Goal: Information Seeking & Learning: Learn about a topic

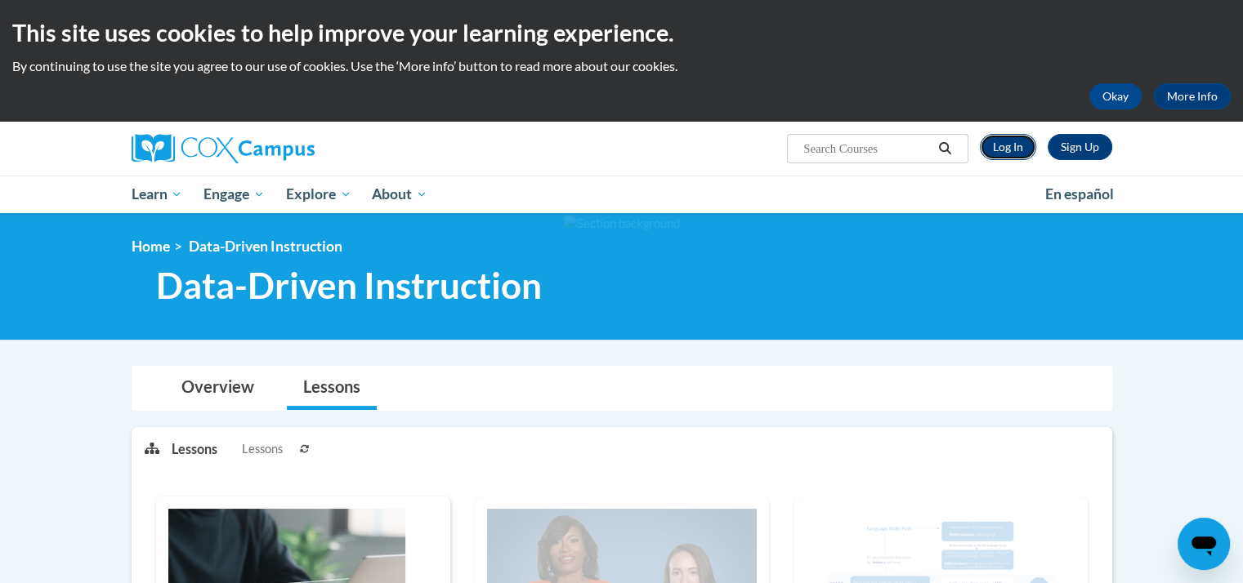
click at [1019, 148] on link "Log In" at bounding box center [1008, 147] width 56 height 26
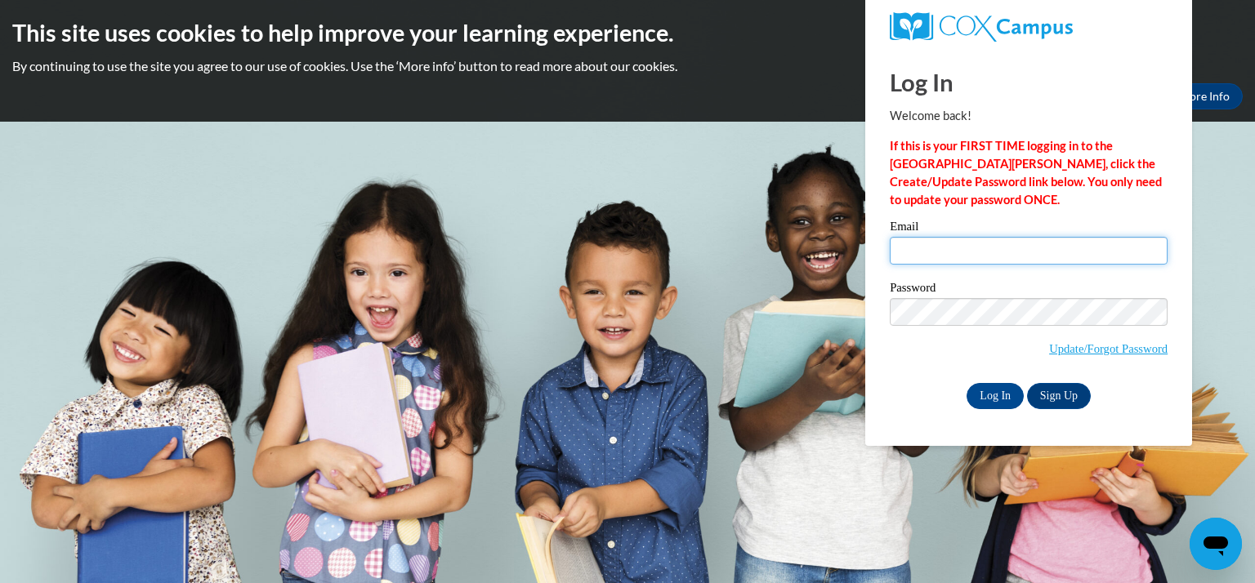
click at [1058, 253] on input "Email" at bounding box center [1029, 251] width 278 height 28
type input "stmartins@kmsd.edu"
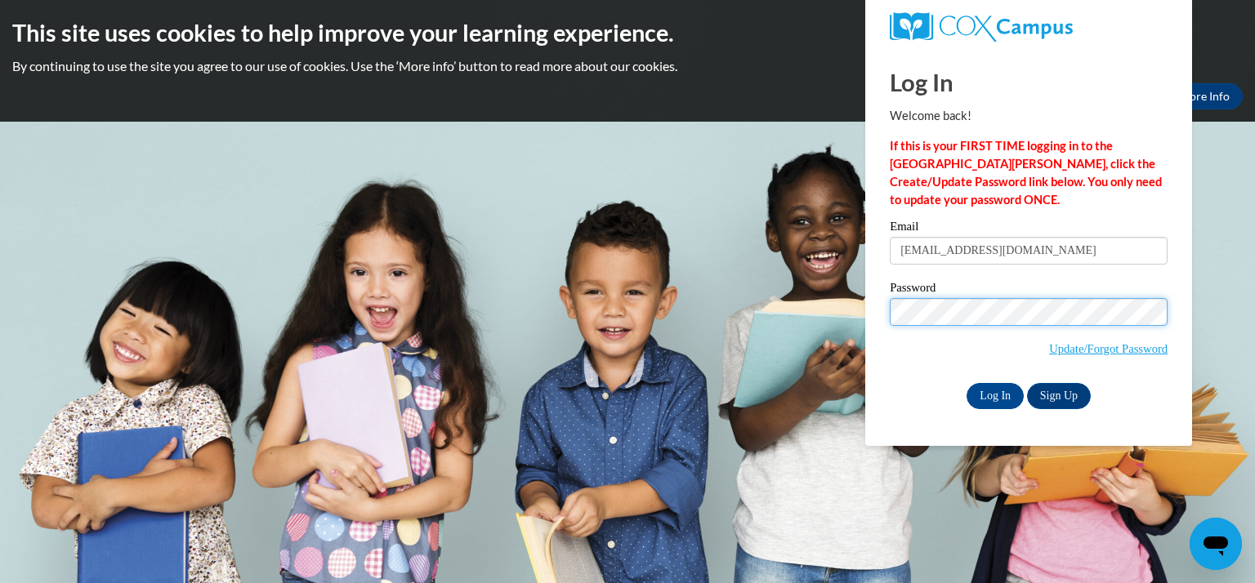
click at [967, 383] on input "Log In" at bounding box center [995, 396] width 57 height 26
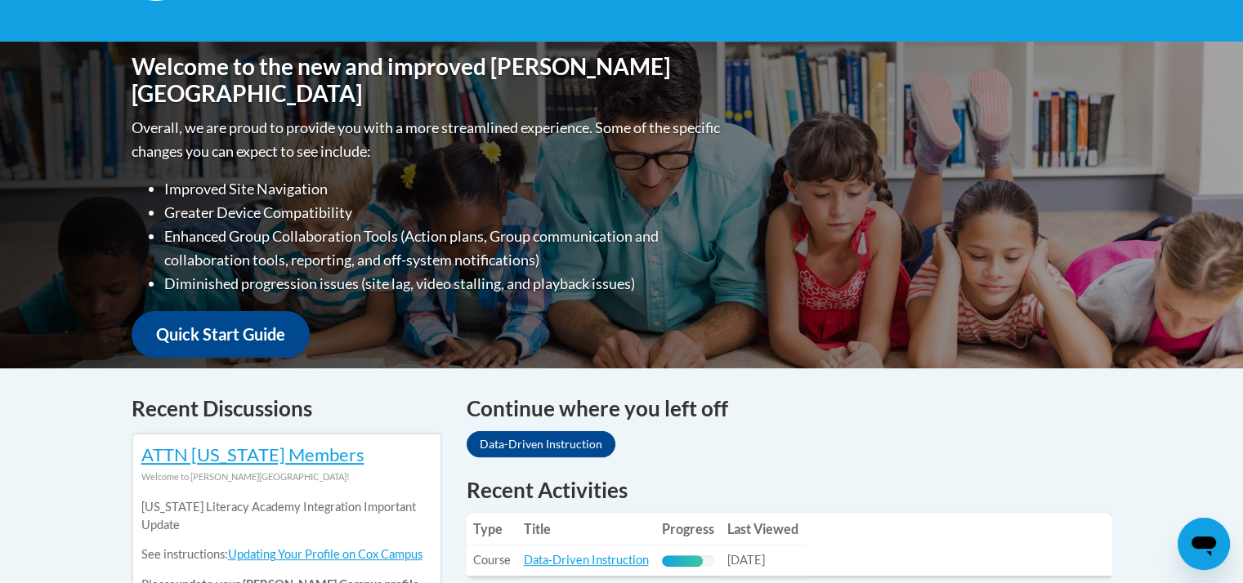
scroll to position [490, 0]
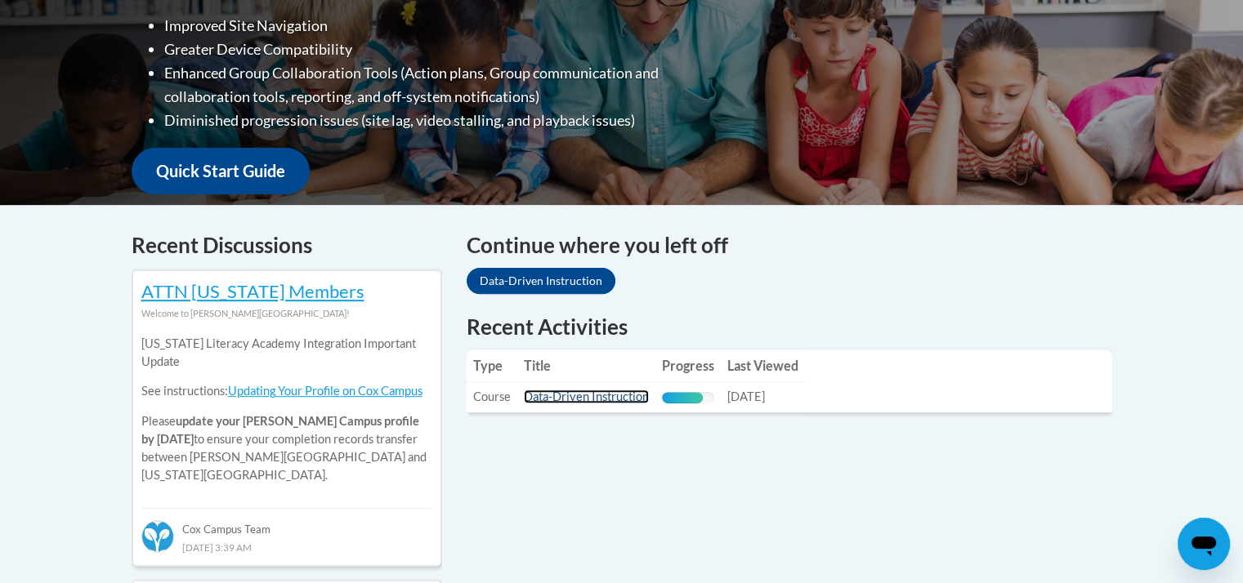
click at [615, 398] on link "Data-Driven Instruction" at bounding box center [586, 397] width 125 height 14
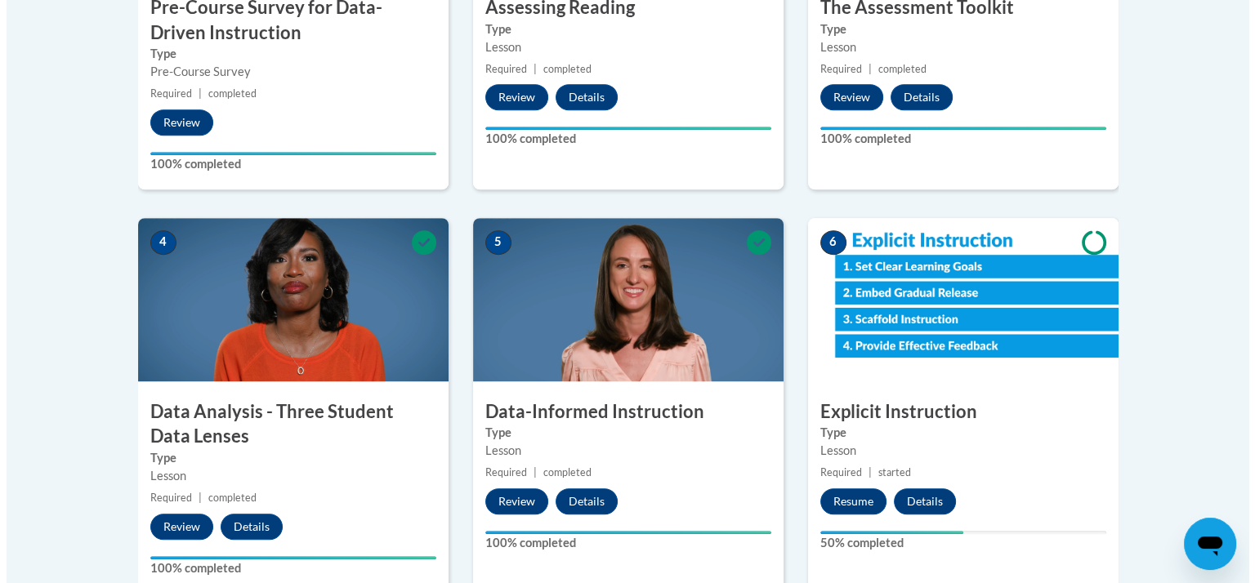
scroll to position [817, 0]
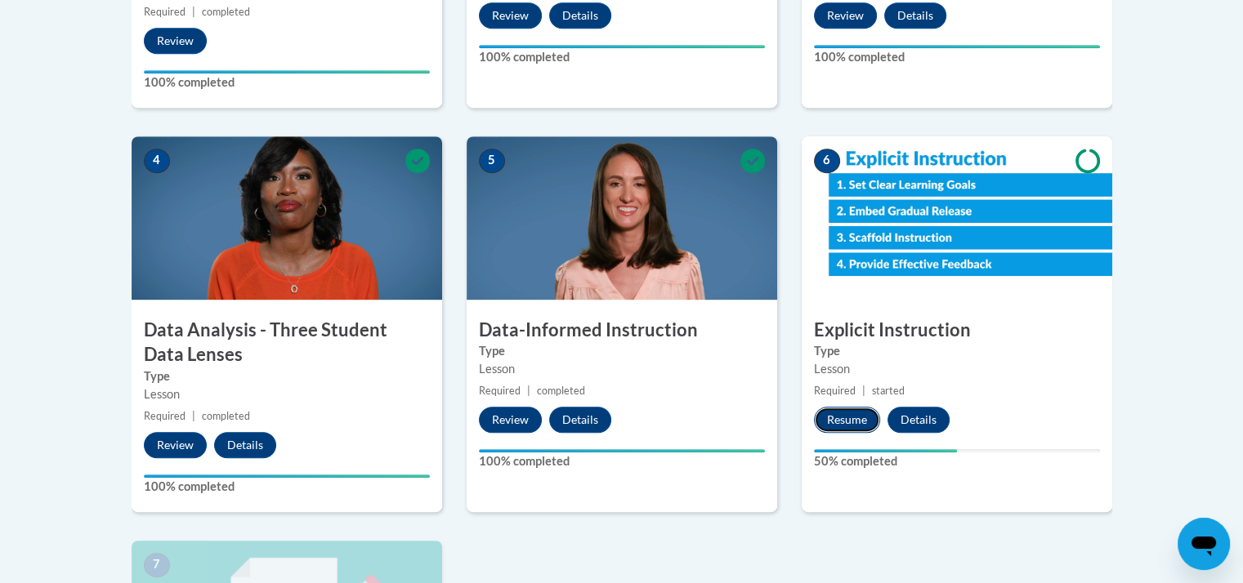
click at [849, 416] on button "Resume" at bounding box center [847, 420] width 66 height 26
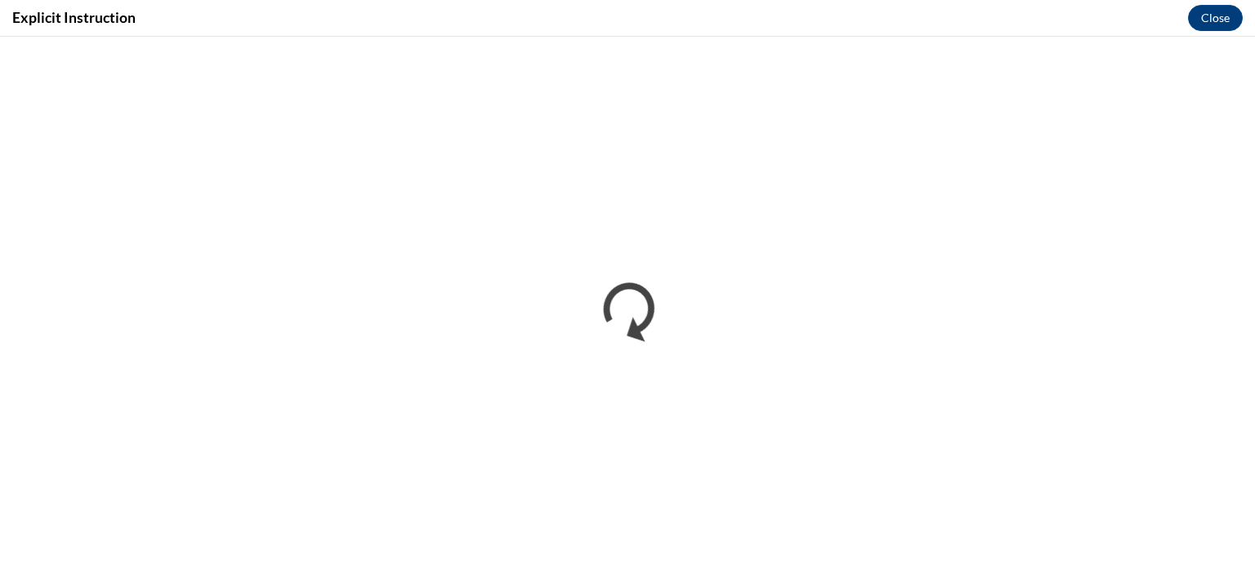
scroll to position [0, 0]
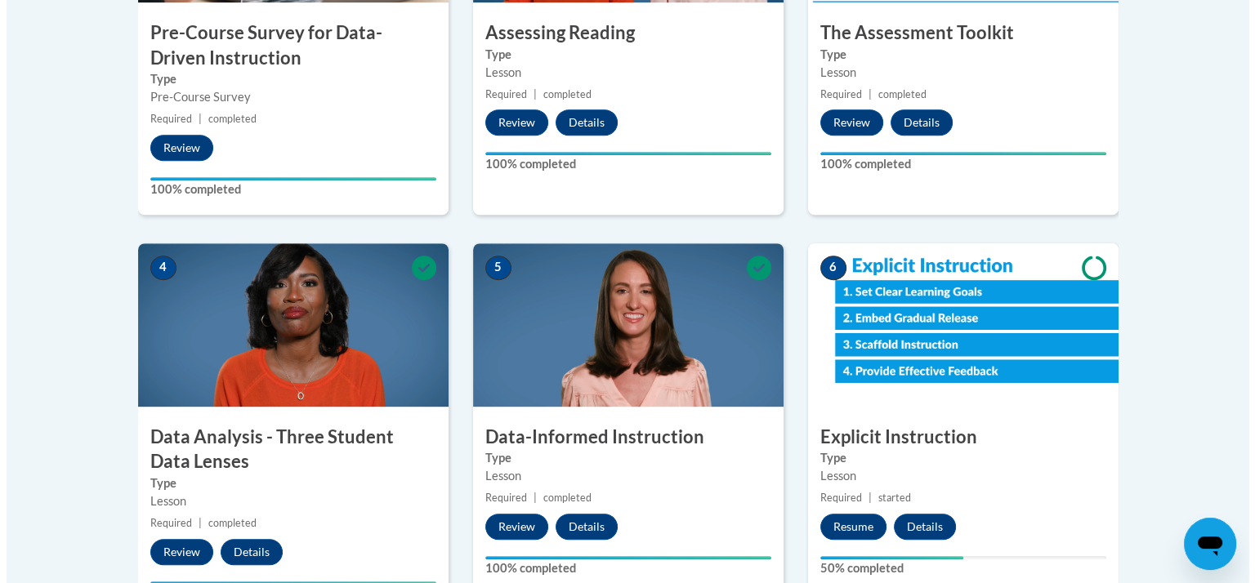
scroll to position [792, 0]
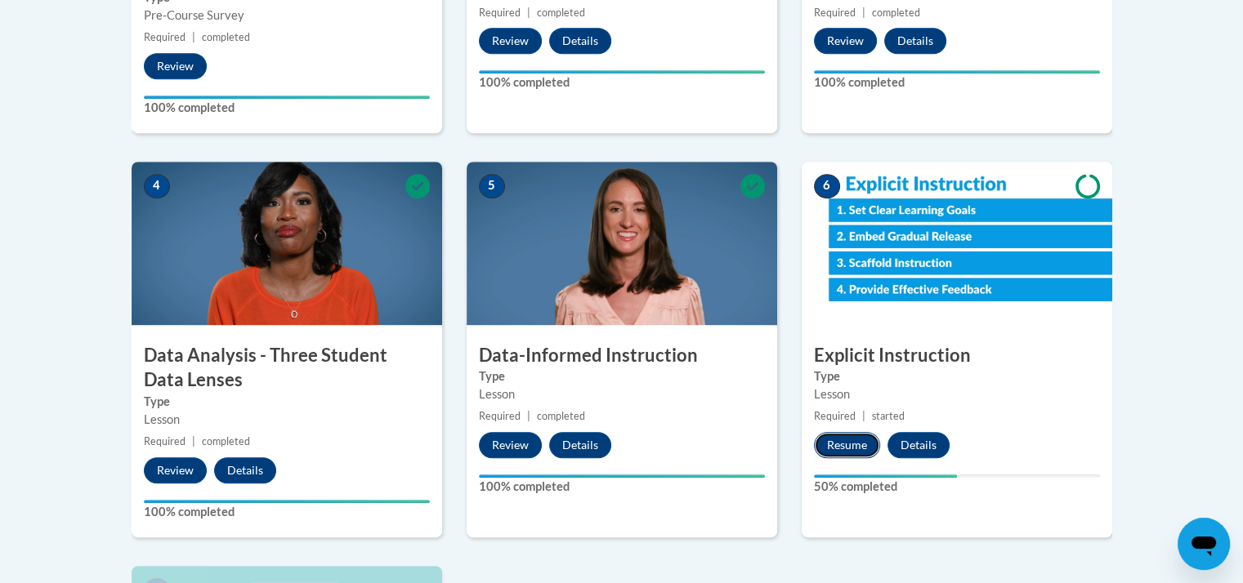
click at [860, 440] on button "Resume" at bounding box center [847, 445] width 66 height 26
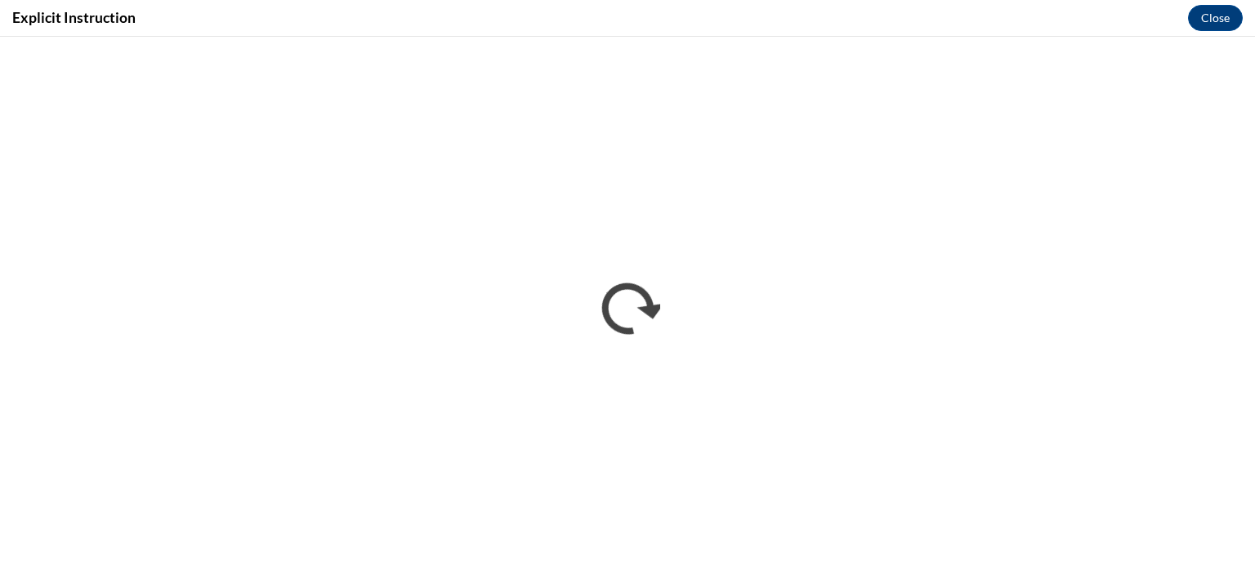
scroll to position [0, 0]
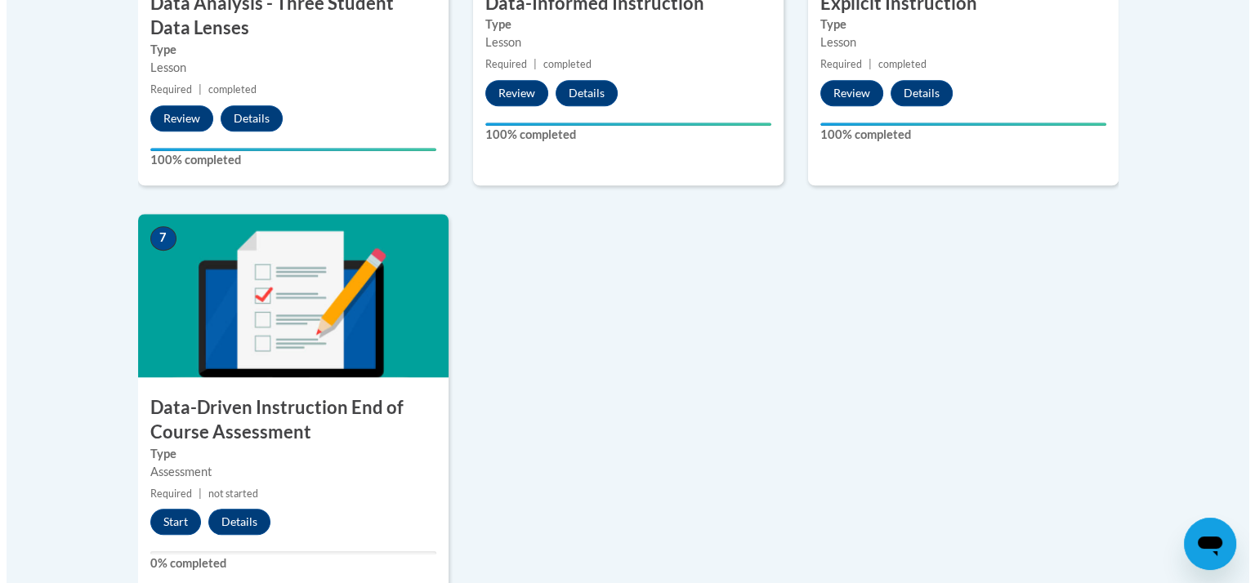
scroll to position [1226, 0]
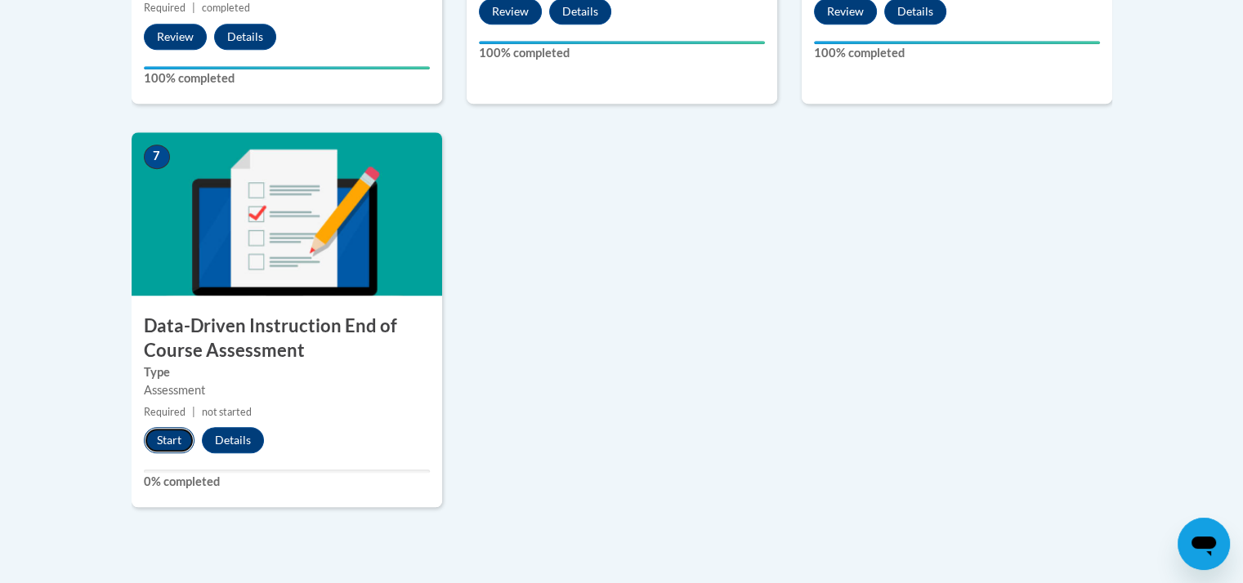
click at [162, 439] on button "Start" at bounding box center [169, 440] width 51 height 26
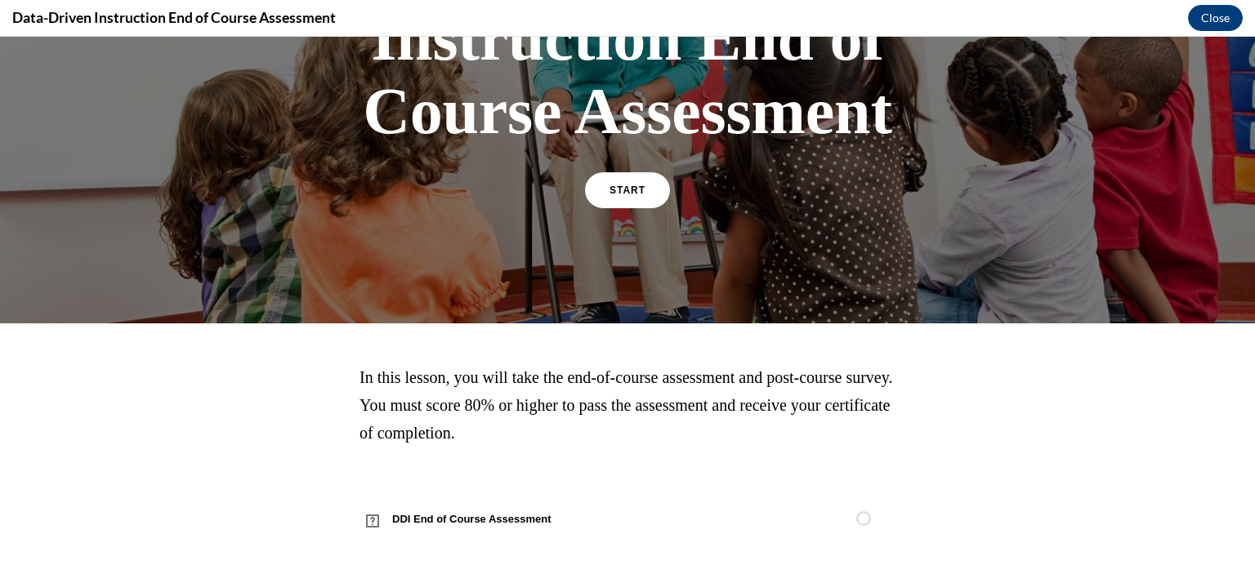
scroll to position [0, 0]
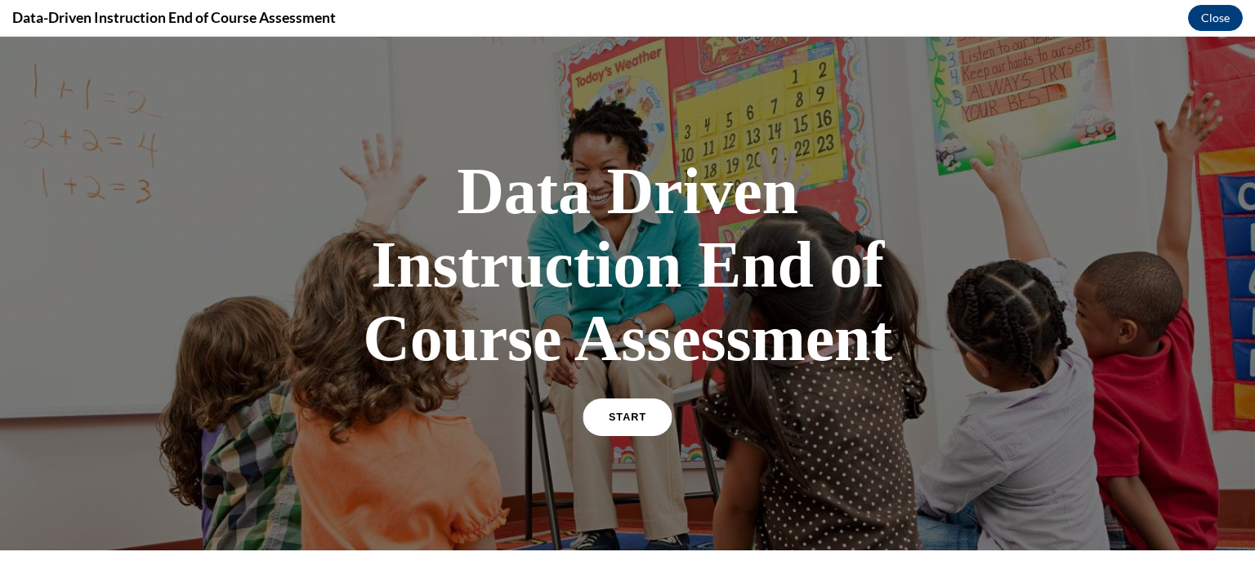
click at [628, 413] on span "START" at bounding box center [628, 418] width 38 height 12
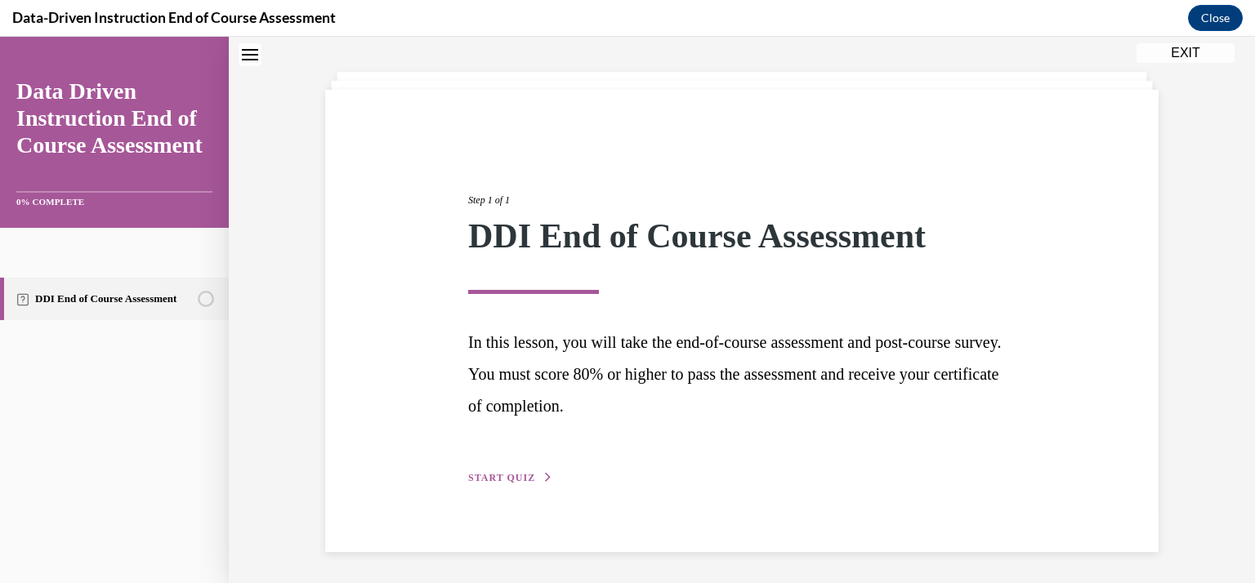
scroll to position [73, 0]
click at [498, 477] on span "START QUIZ" at bounding box center [501, 477] width 67 height 11
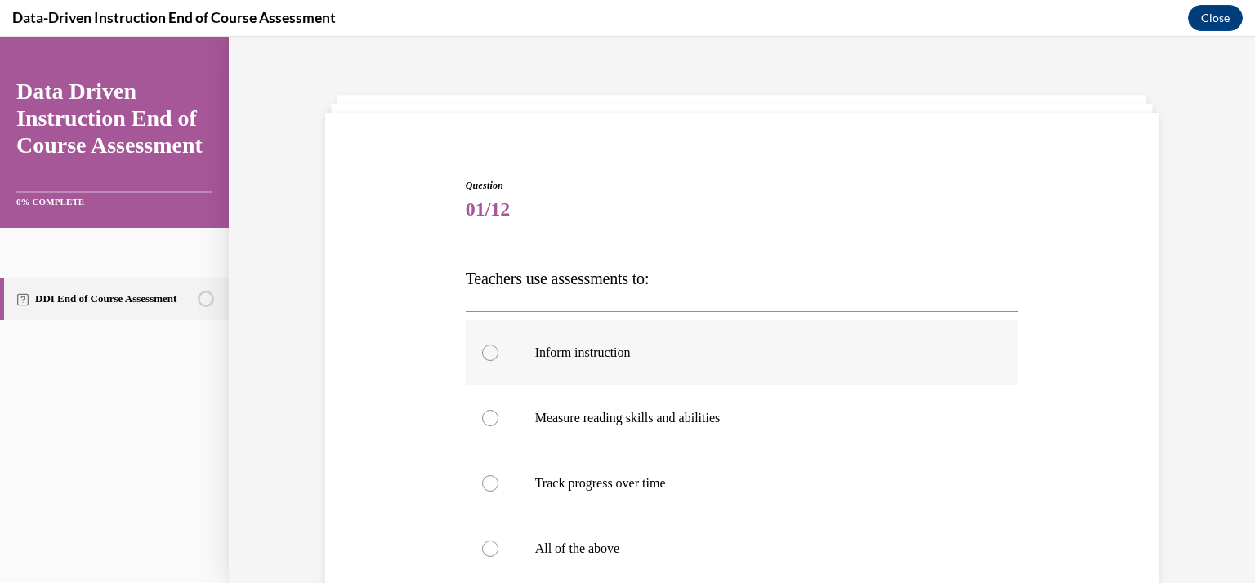
scroll to position [131, 0]
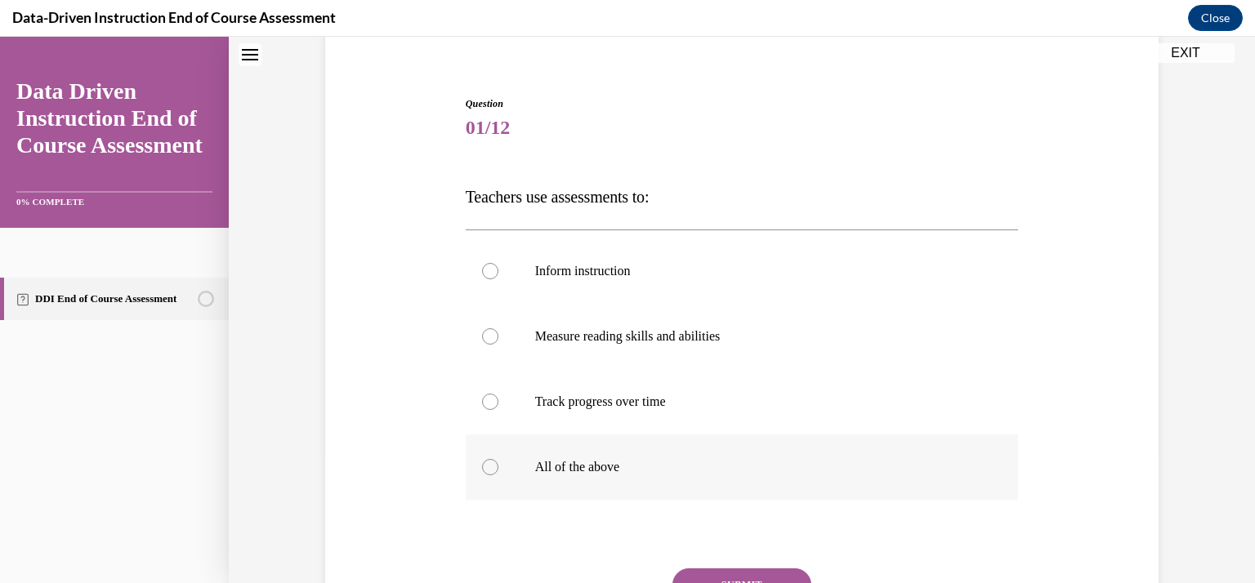
click at [490, 468] on div at bounding box center [490, 467] width 16 height 16
click at [490, 468] on input "All of the above" at bounding box center [490, 467] width 16 height 16
radio input "true"
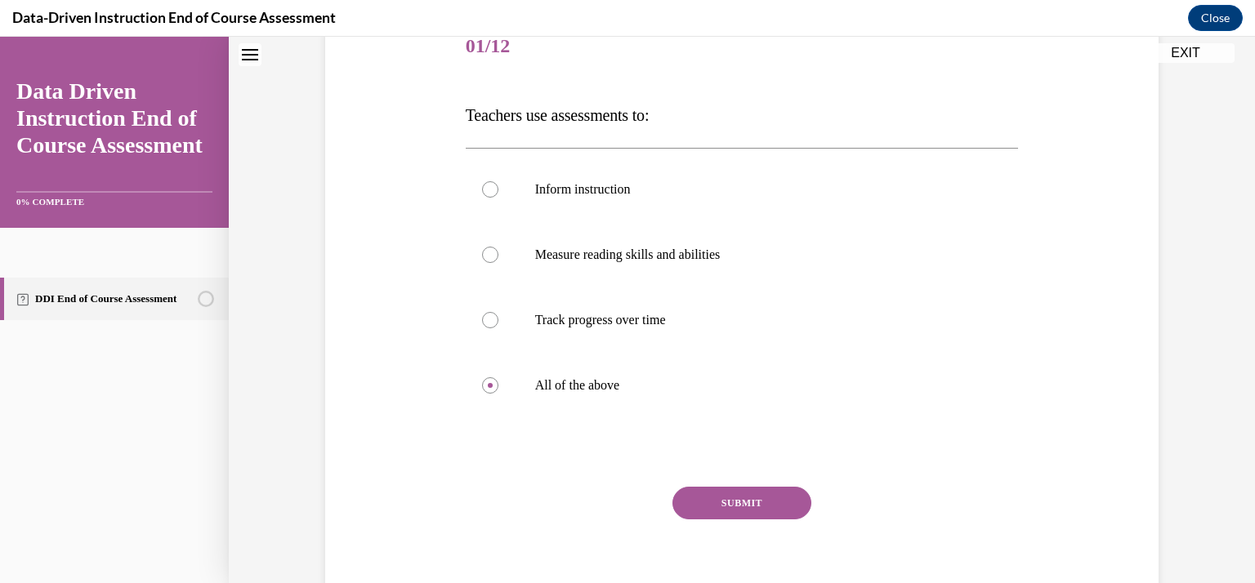
click at [758, 499] on button "SUBMIT" at bounding box center [742, 503] width 139 height 33
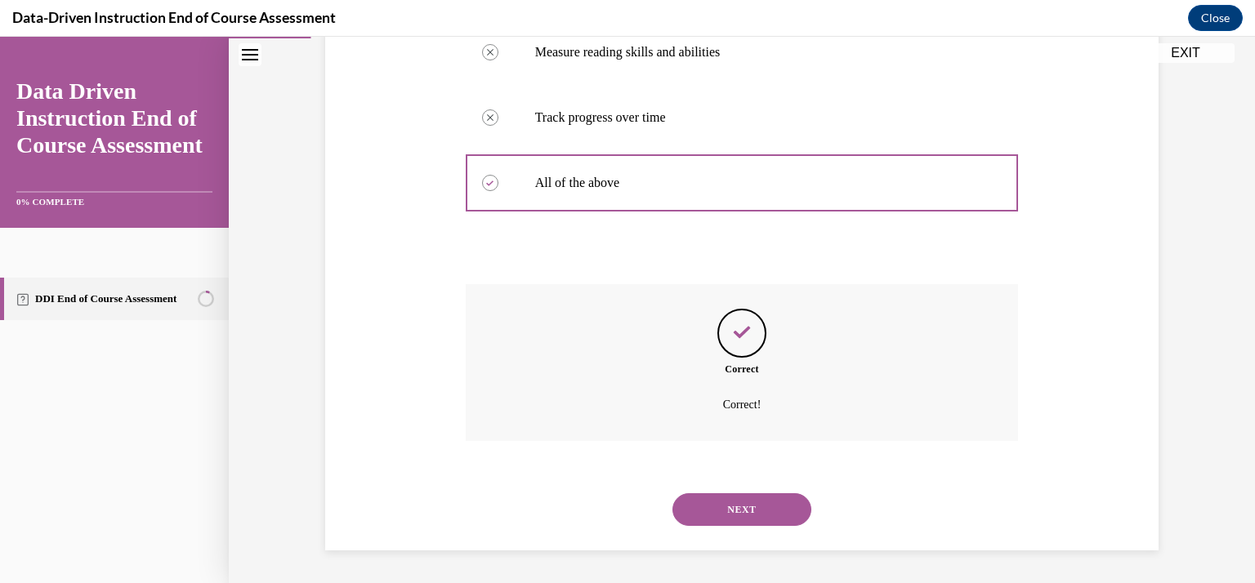
click at [745, 507] on button "NEXT" at bounding box center [742, 510] width 139 height 33
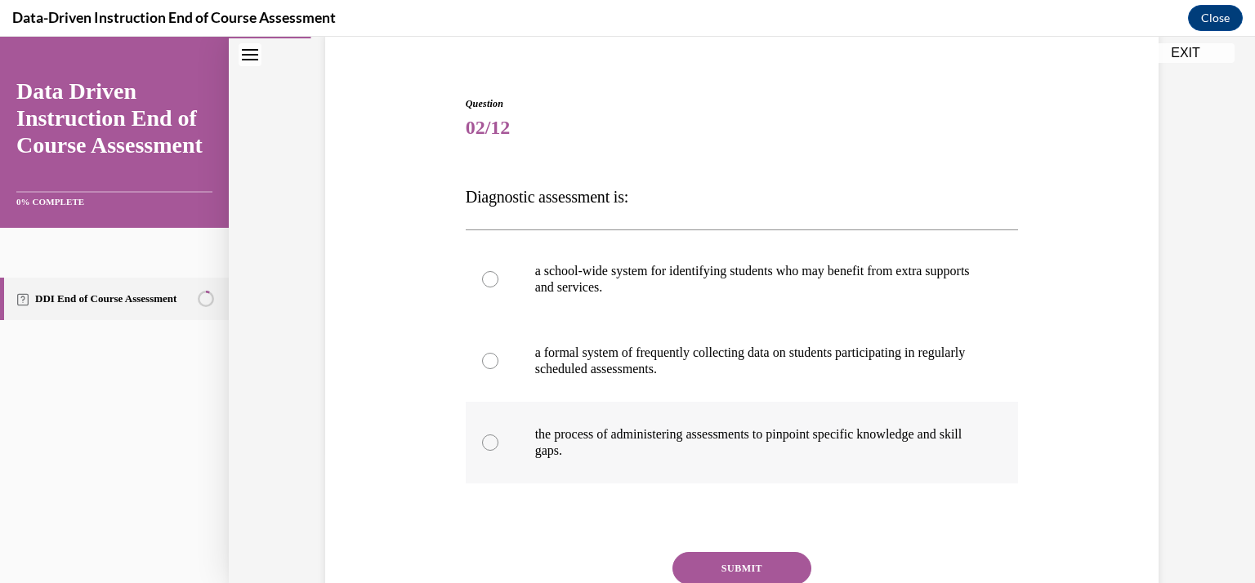
scroll to position [217, 0]
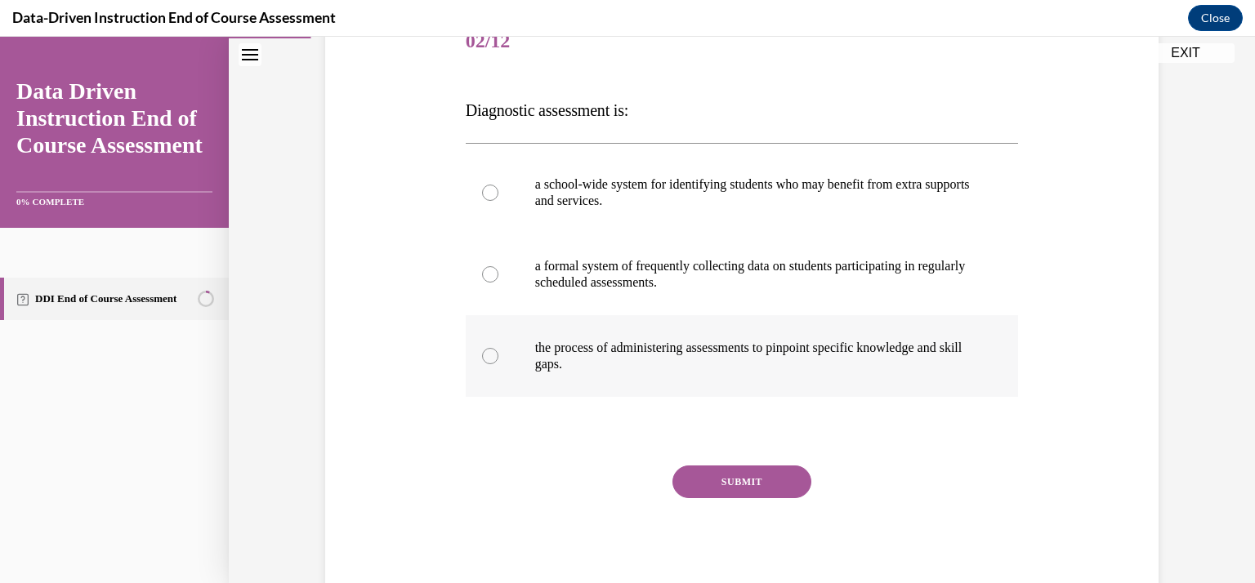
click at [696, 369] on p "the process of administering assessments to pinpoint specific knowledge and ski…" at bounding box center [756, 356] width 443 height 33
click at [498, 364] on input "the process of administering assessments to pinpoint specific knowledge and ski…" at bounding box center [490, 356] width 16 height 16
radio input "true"
click at [743, 480] on button "SUBMIT" at bounding box center [742, 482] width 139 height 33
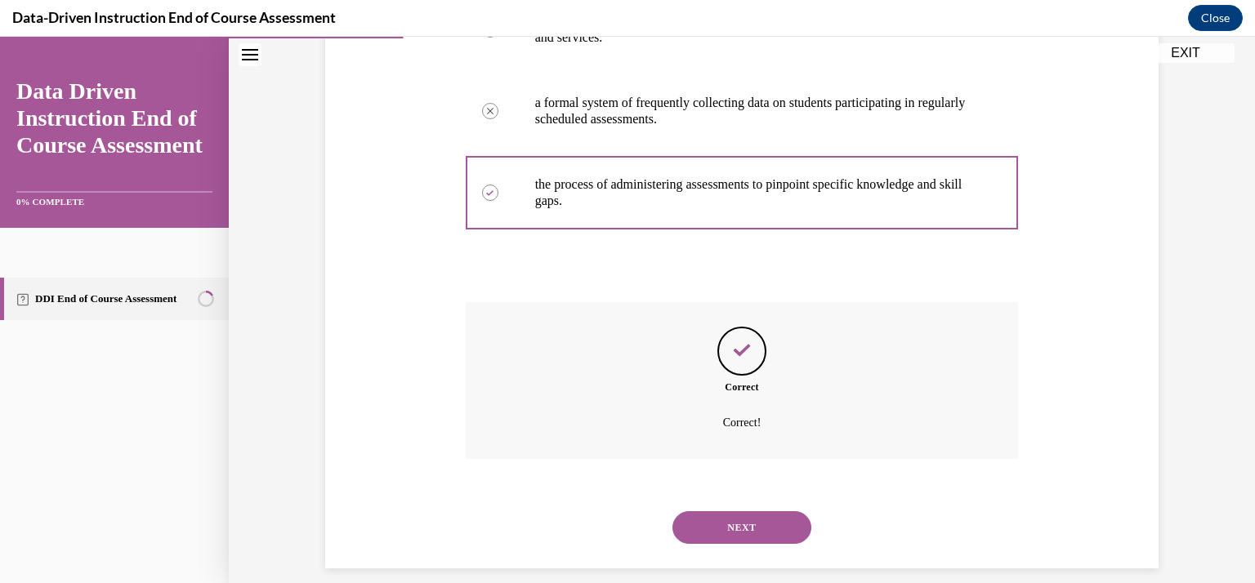
scroll to position [399, 0]
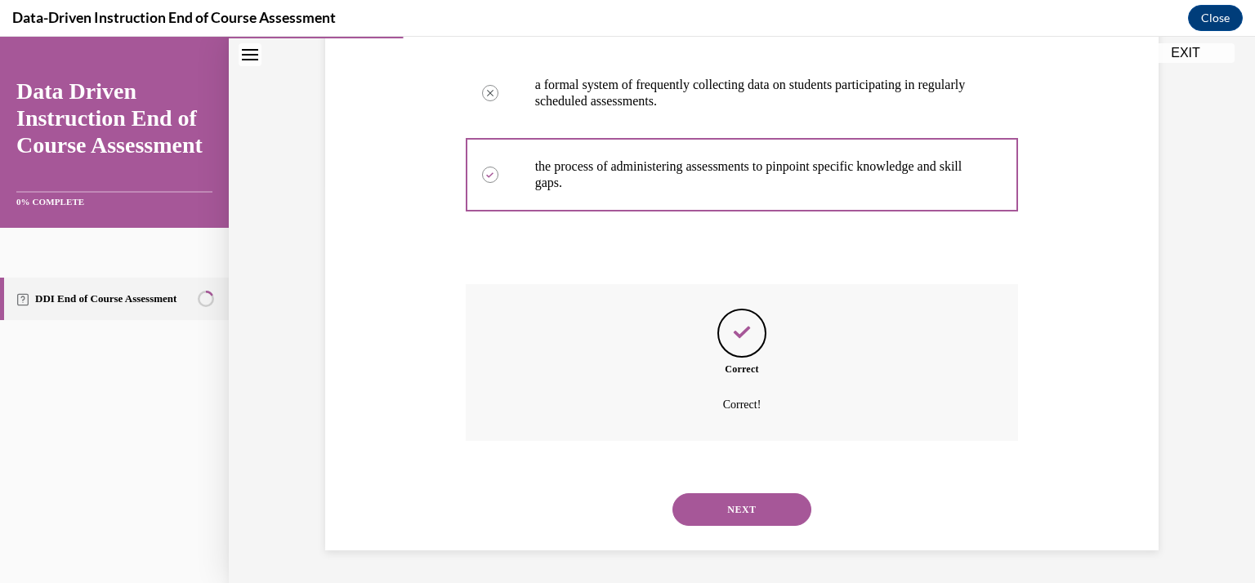
click at [734, 506] on button "NEXT" at bounding box center [742, 510] width 139 height 33
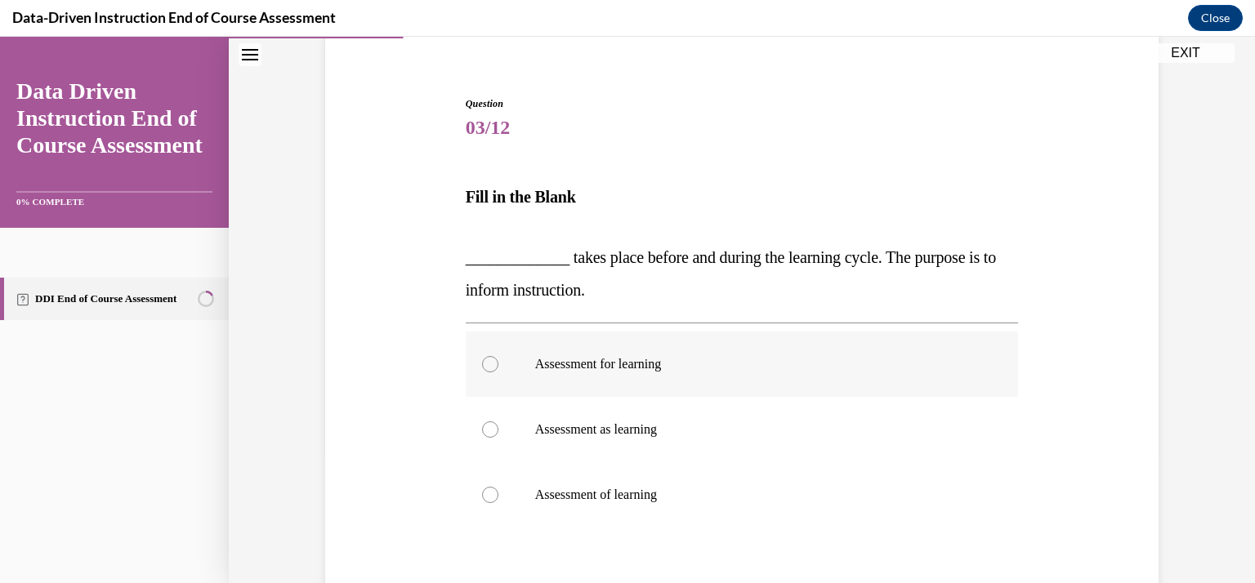
scroll to position [212, 0]
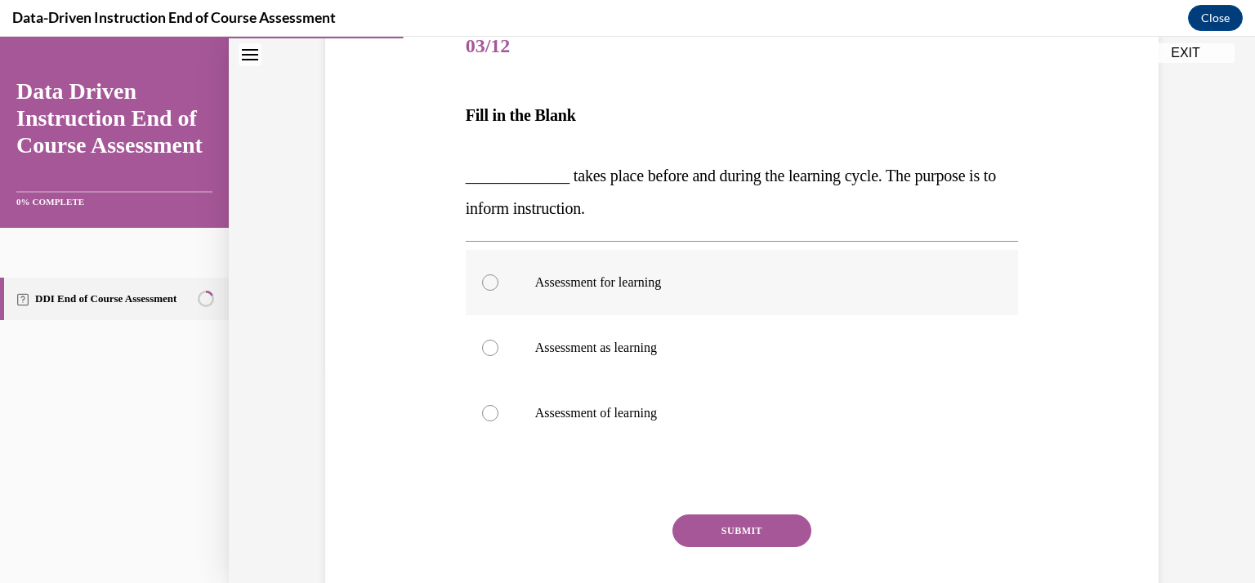
click at [798, 289] on p "Assessment for learning" at bounding box center [756, 283] width 443 height 16
click at [498, 289] on input "Assessment for learning" at bounding box center [490, 283] width 16 height 16
radio input "true"
click at [750, 532] on button "SUBMIT" at bounding box center [742, 531] width 139 height 33
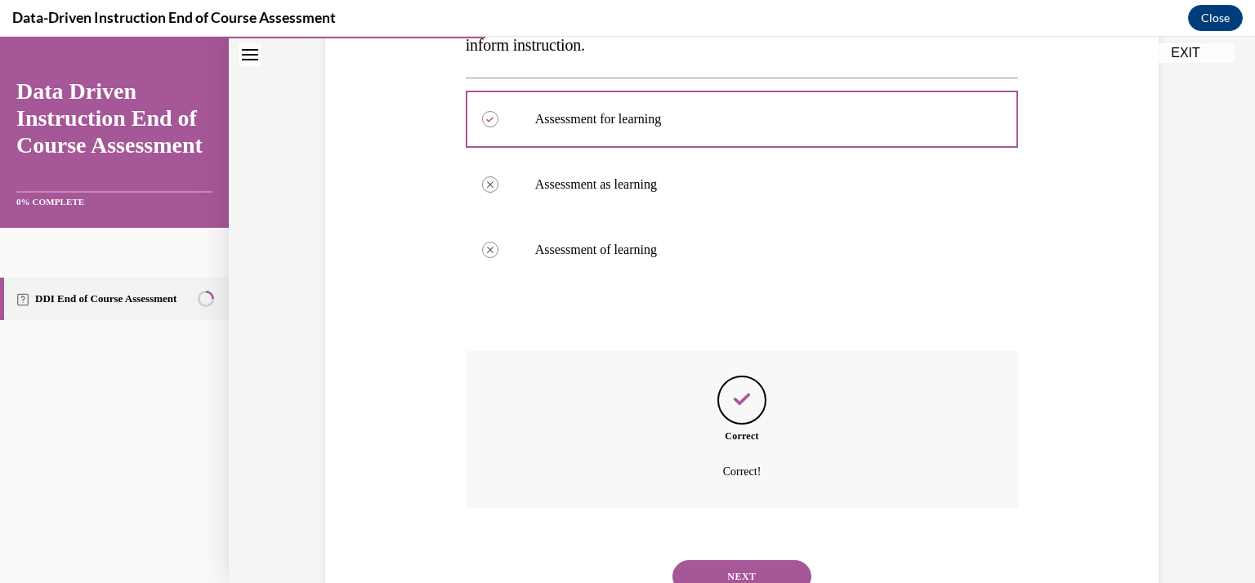
scroll to position [442, 0]
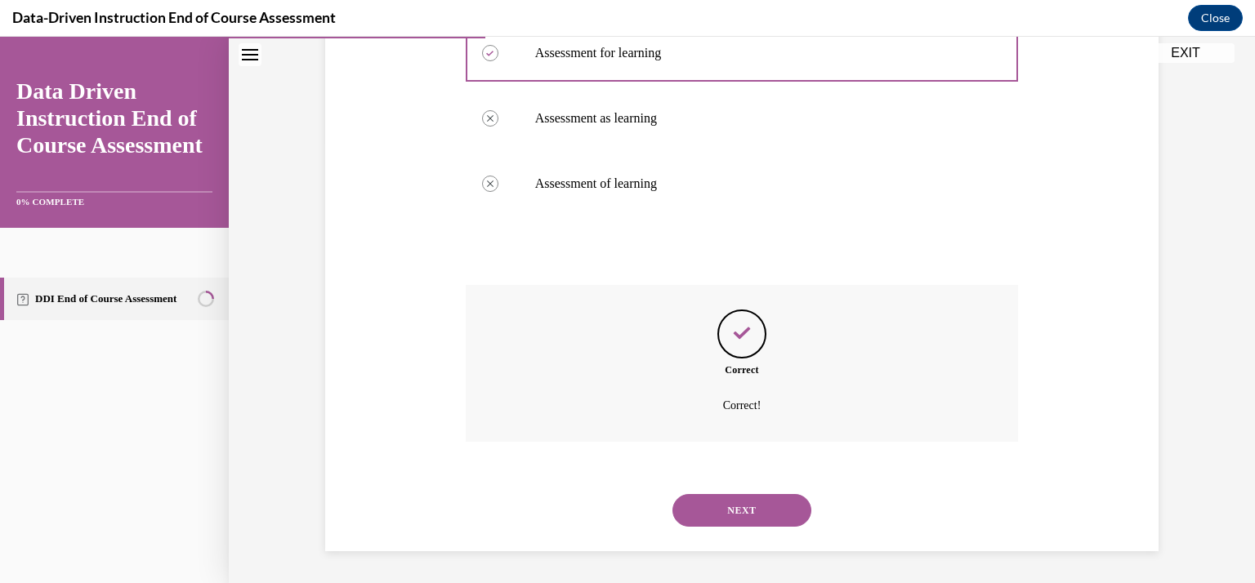
click at [713, 510] on button "NEXT" at bounding box center [742, 510] width 139 height 33
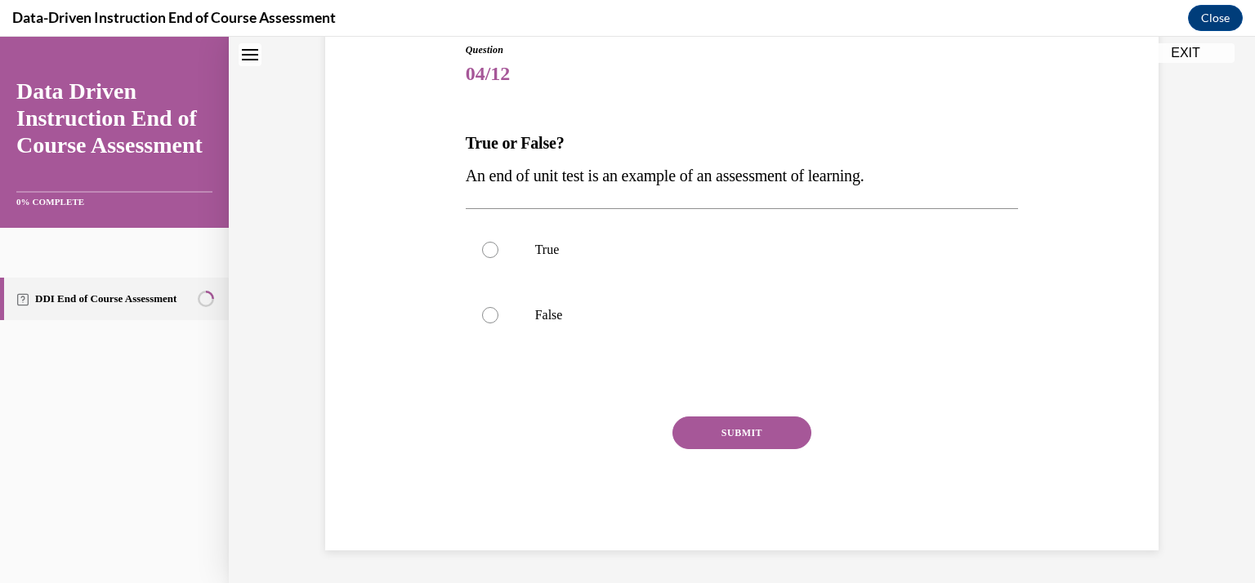
scroll to position [49, 0]
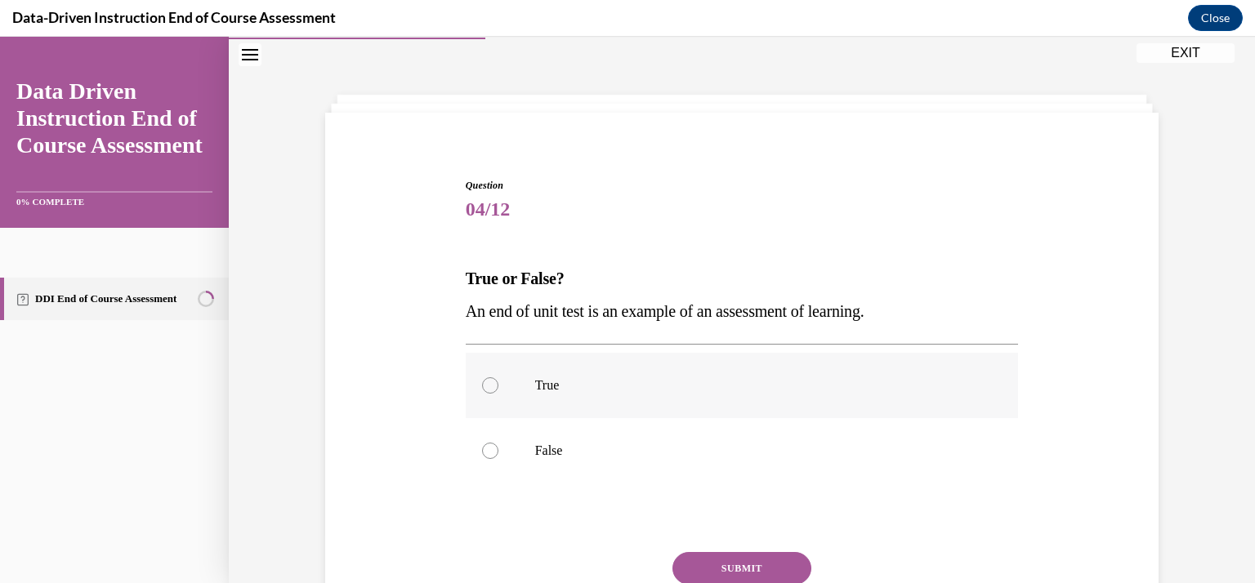
click at [494, 382] on label "True" at bounding box center [742, 385] width 553 height 65
click at [494, 382] on input "True" at bounding box center [490, 386] width 16 height 16
radio input "true"
click at [767, 562] on button "SUBMIT" at bounding box center [742, 568] width 139 height 33
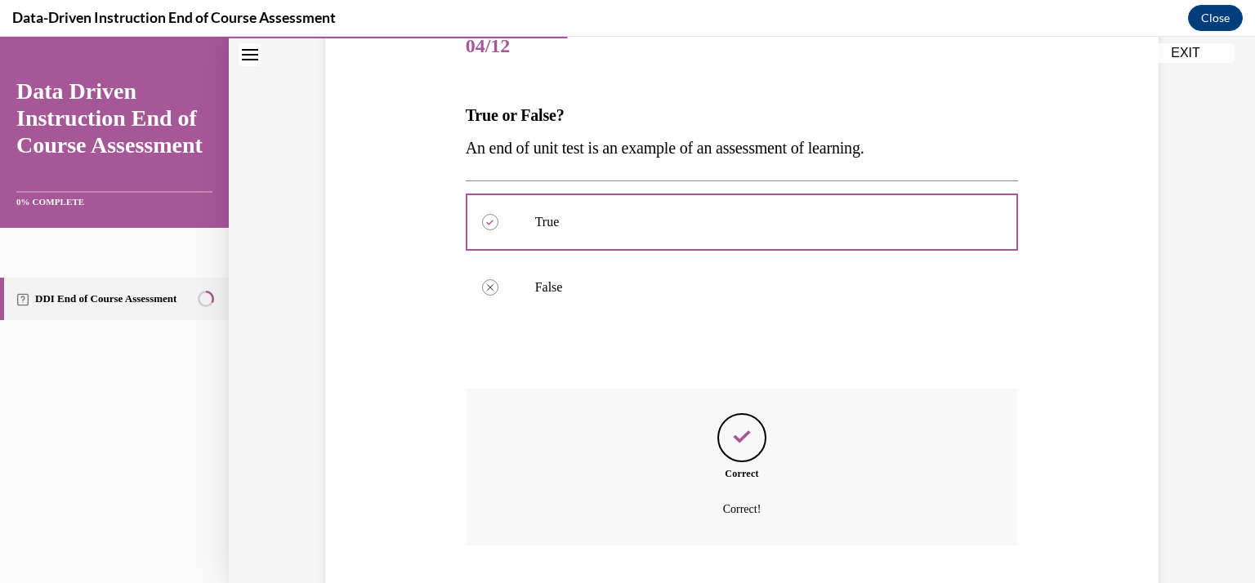
scroll to position [317, 0]
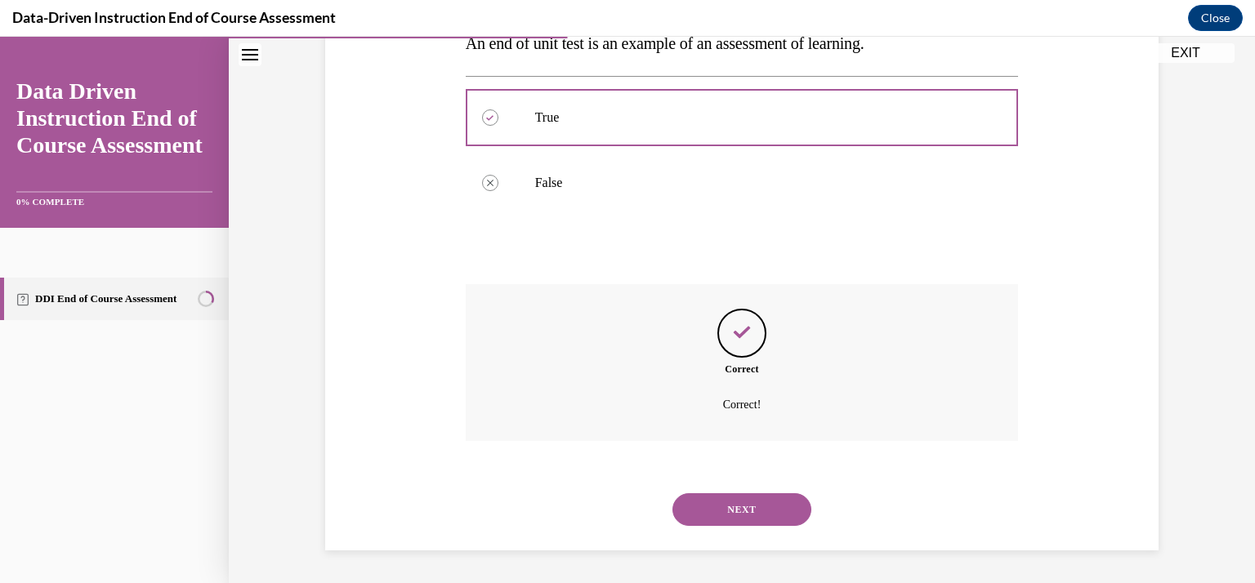
click at [765, 512] on button "NEXT" at bounding box center [742, 510] width 139 height 33
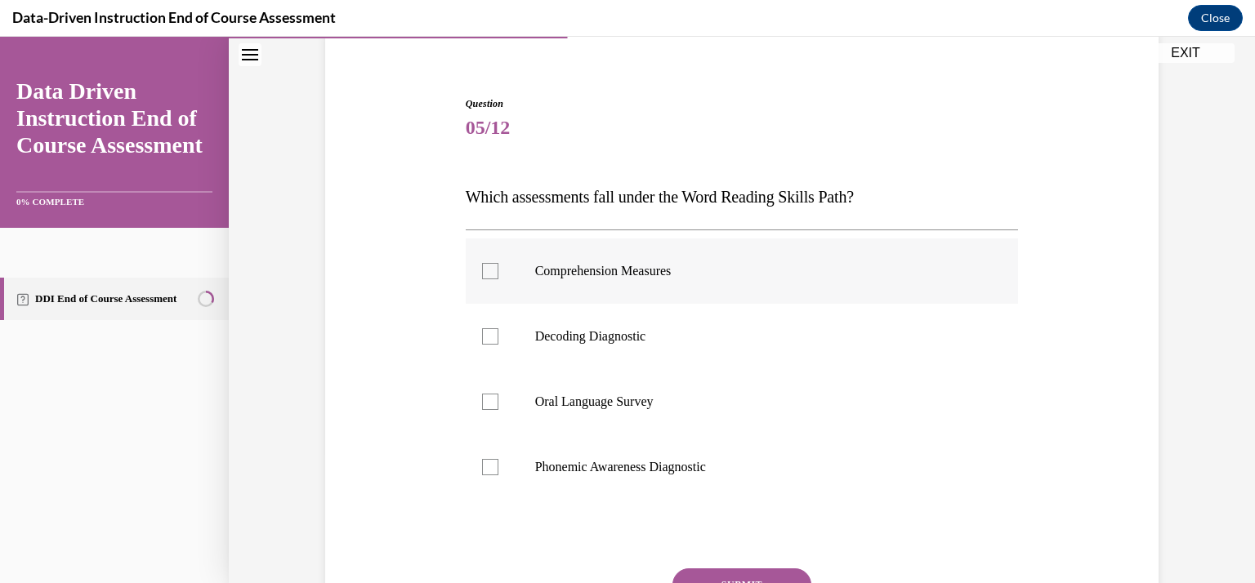
scroll to position [212, 0]
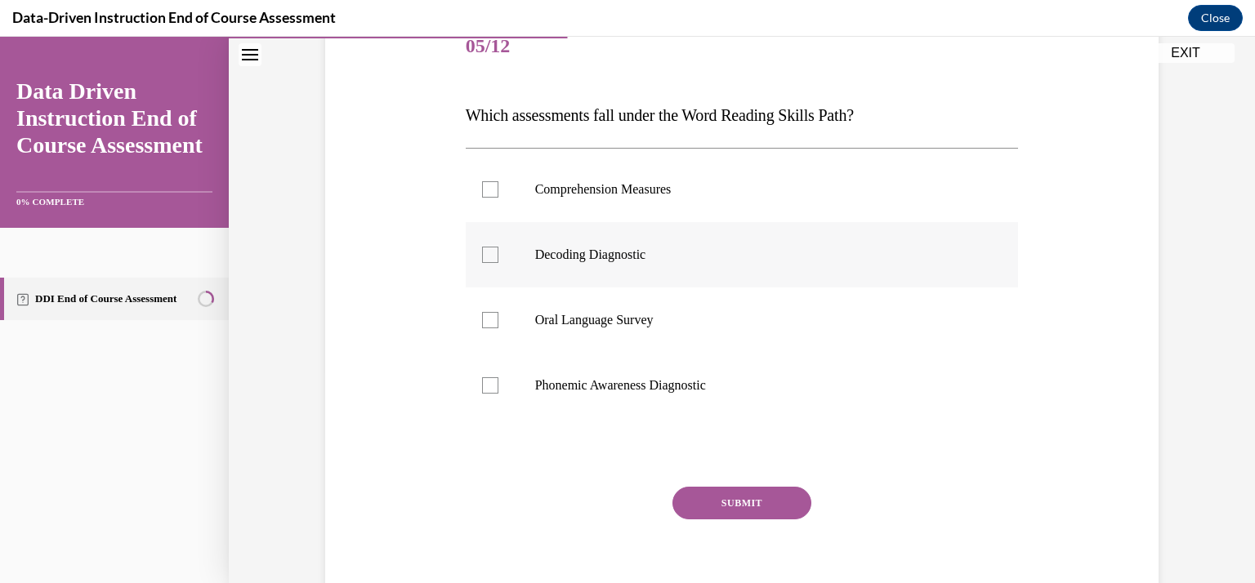
click at [486, 258] on div at bounding box center [490, 255] width 16 height 16
click at [486, 258] on input "Decoding Diagnostic" at bounding box center [490, 255] width 16 height 16
checkbox input "true"
click at [487, 385] on div at bounding box center [490, 386] width 16 height 16
click at [487, 385] on input "Phonemic Awareness Diagnostic" at bounding box center [490, 386] width 16 height 16
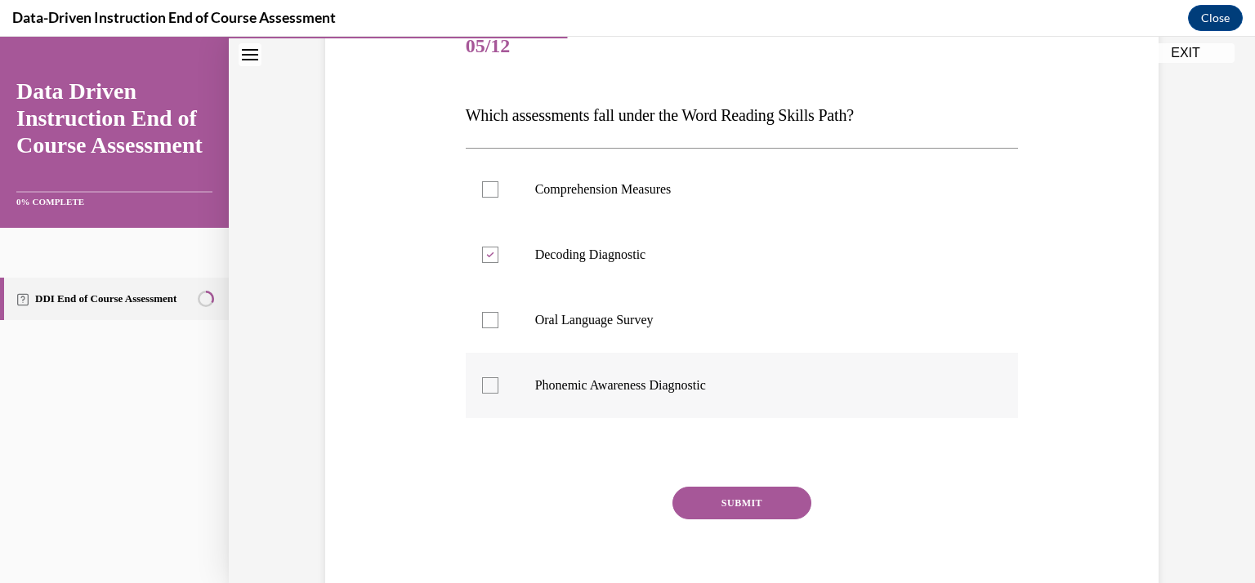
checkbox input "true"
click at [763, 503] on button "SUBMIT" at bounding box center [742, 503] width 139 height 33
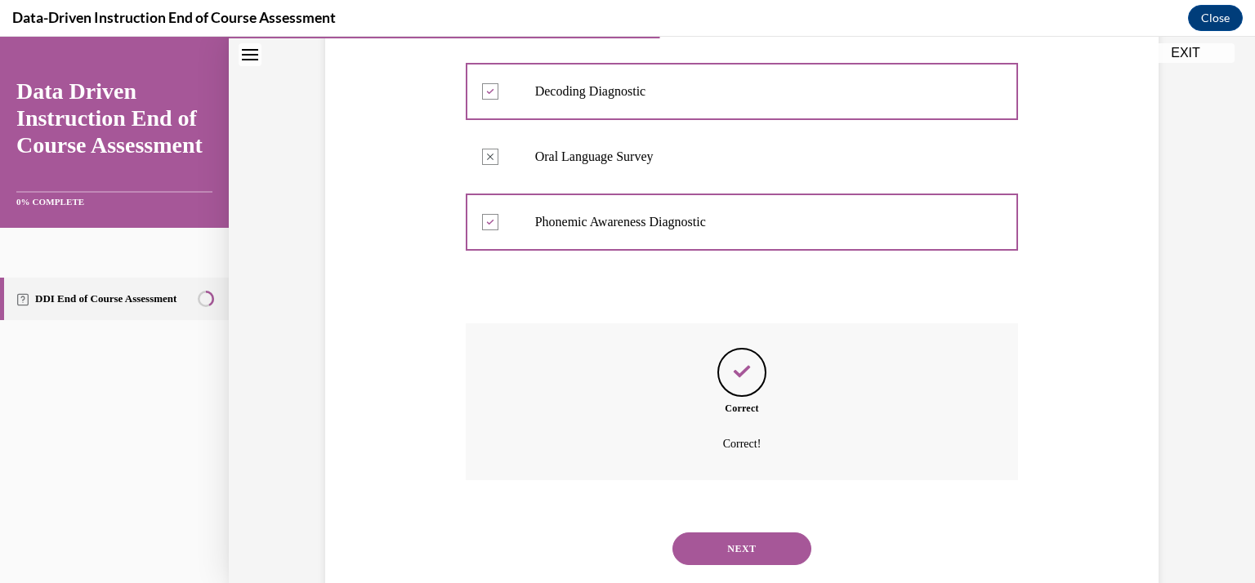
scroll to position [415, 0]
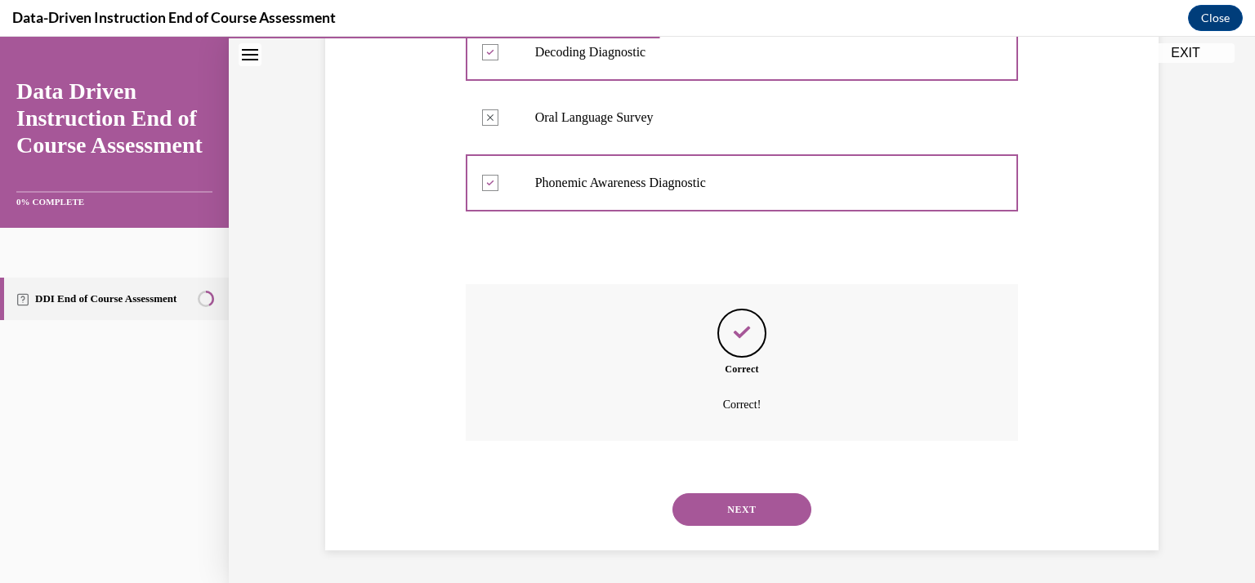
click at [731, 514] on button "NEXT" at bounding box center [742, 510] width 139 height 33
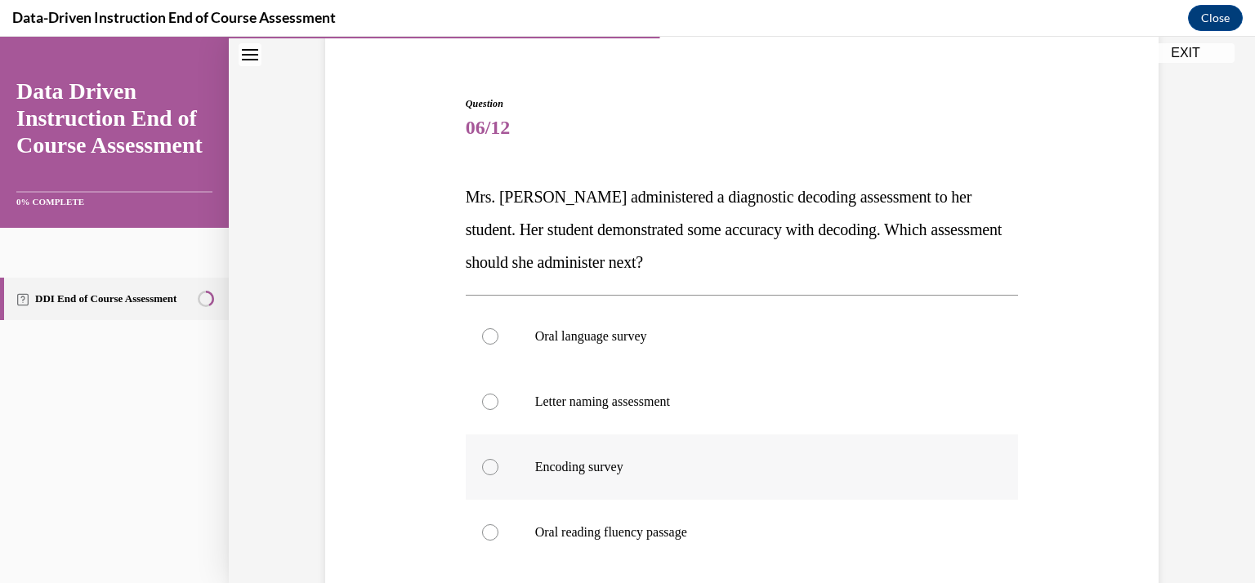
scroll to position [294, 0]
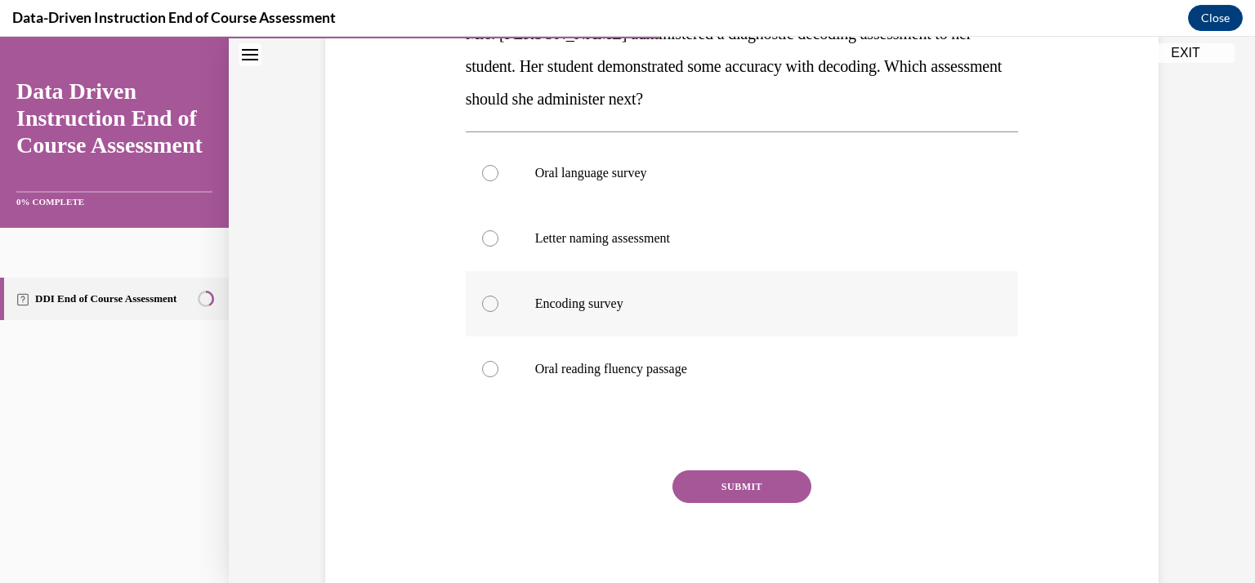
click at [483, 300] on div at bounding box center [490, 304] width 16 height 16
click at [483, 300] on input "Encoding survey" at bounding box center [490, 304] width 16 height 16
radio input "true"
click at [734, 486] on button "SUBMIT" at bounding box center [742, 487] width 139 height 33
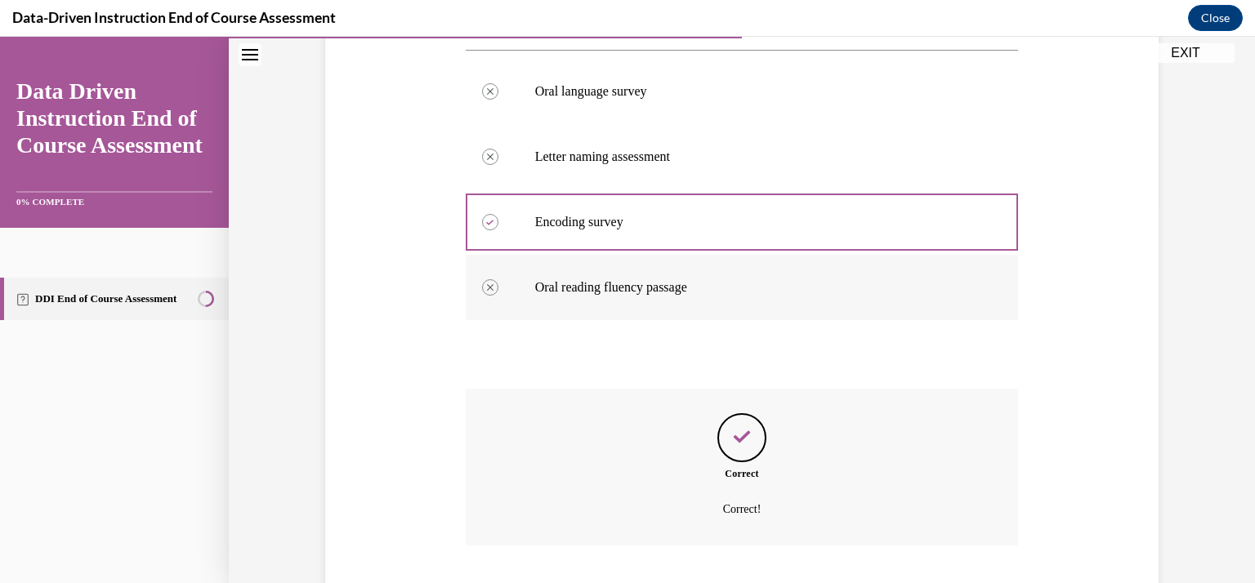
scroll to position [458, 0]
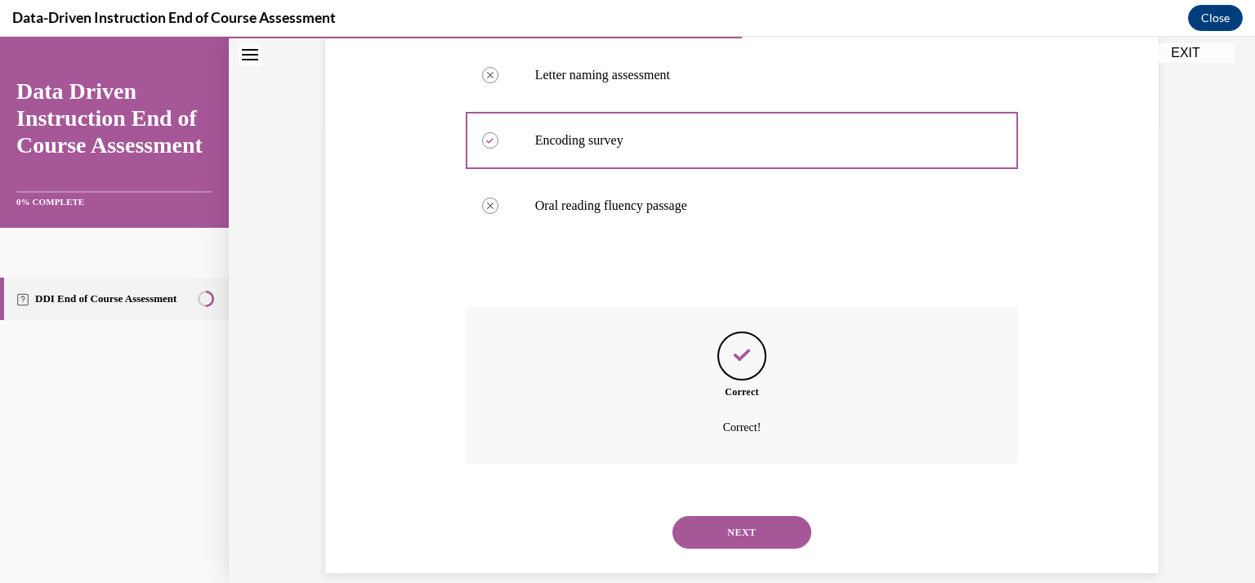
click at [719, 528] on button "NEXT" at bounding box center [742, 532] width 139 height 33
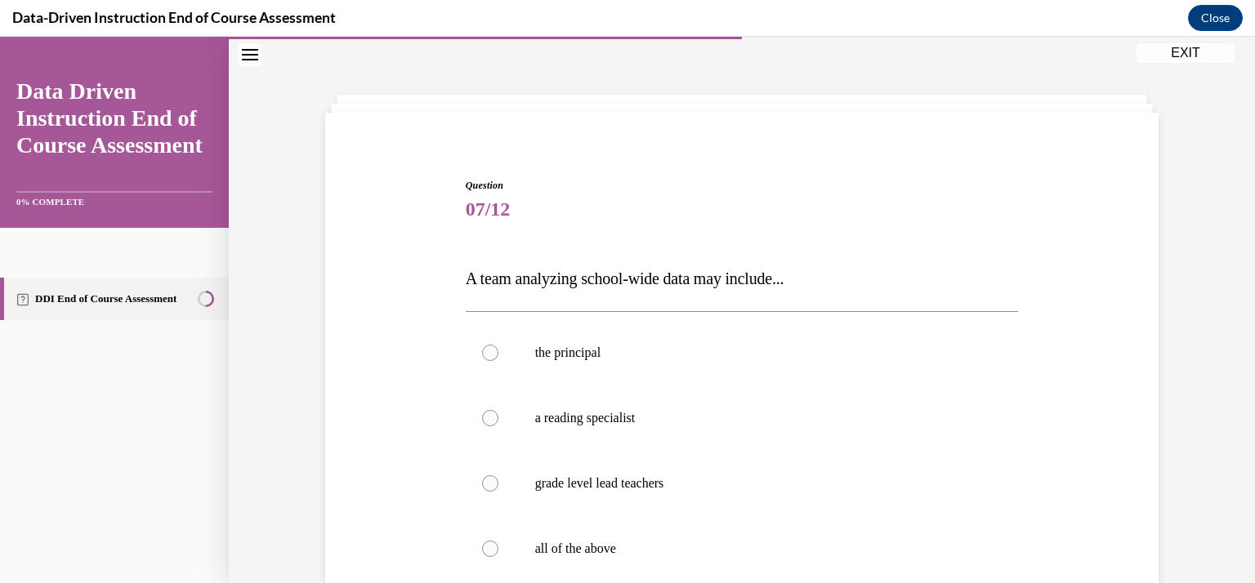
scroll to position [131, 0]
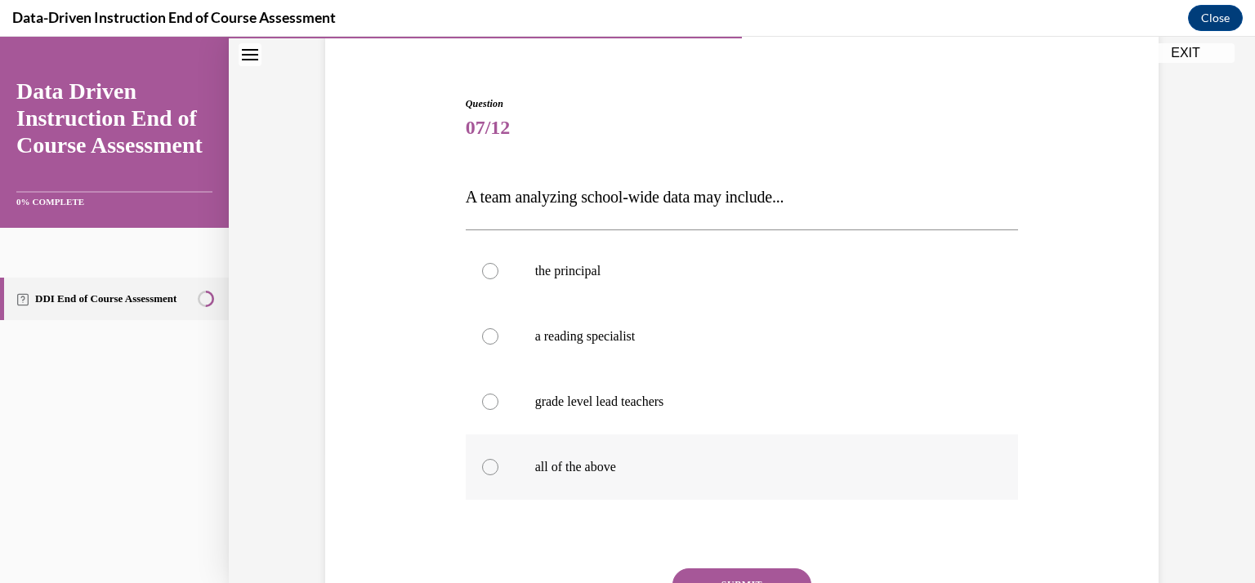
click at [484, 476] on label "all of the above" at bounding box center [742, 467] width 553 height 65
click at [484, 476] on input "all of the above" at bounding box center [490, 467] width 16 height 16
radio input "true"
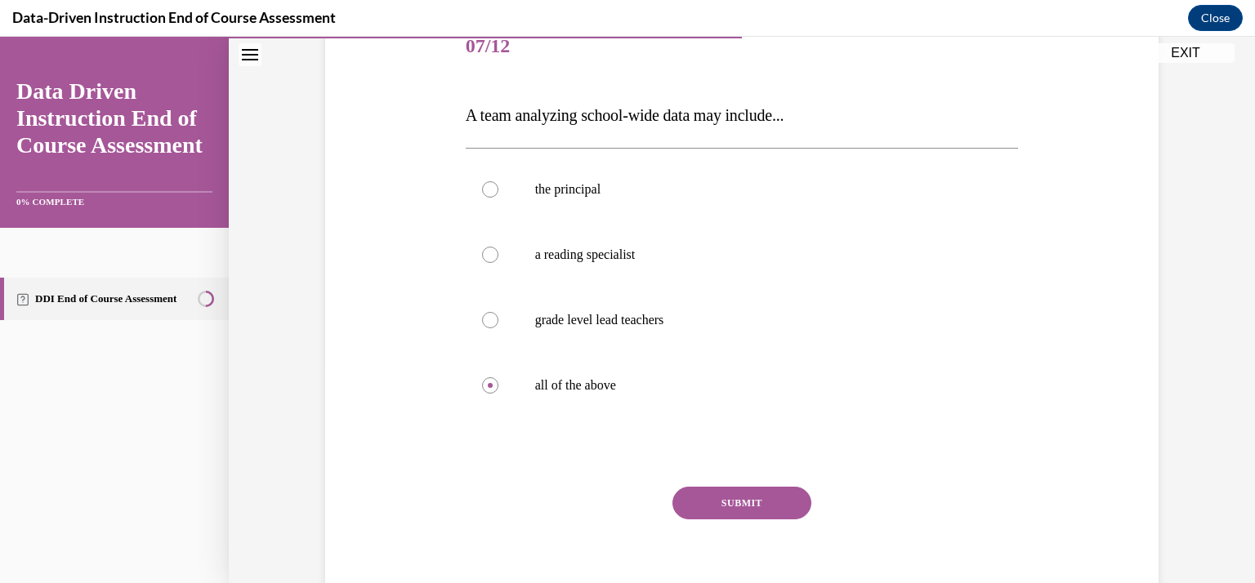
click at [739, 509] on button "SUBMIT" at bounding box center [742, 503] width 139 height 33
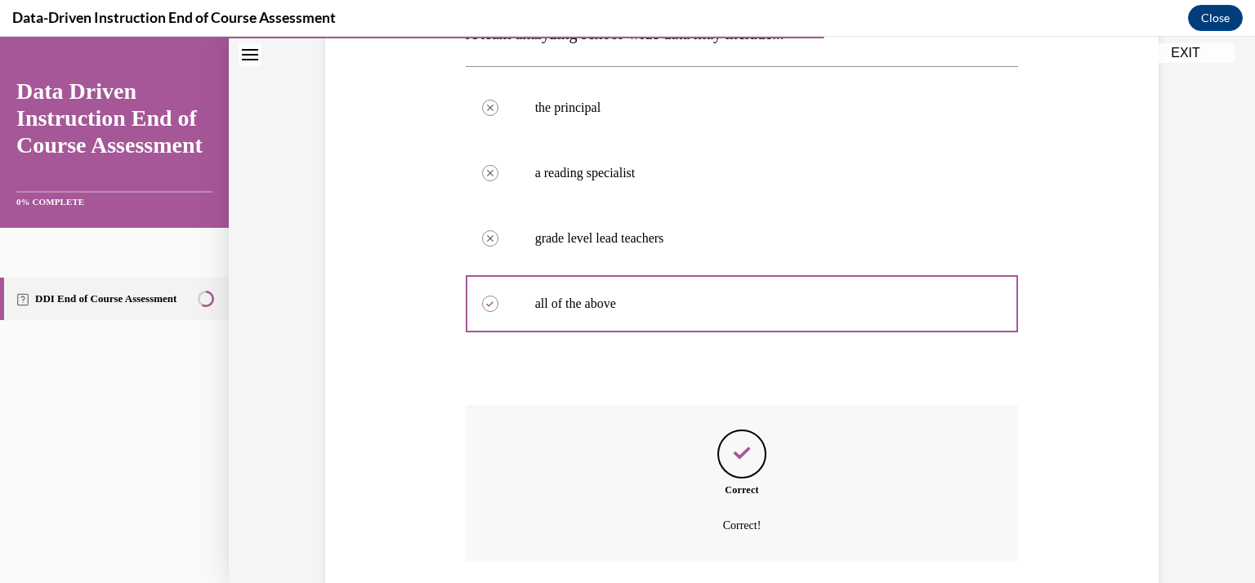
scroll to position [376, 0]
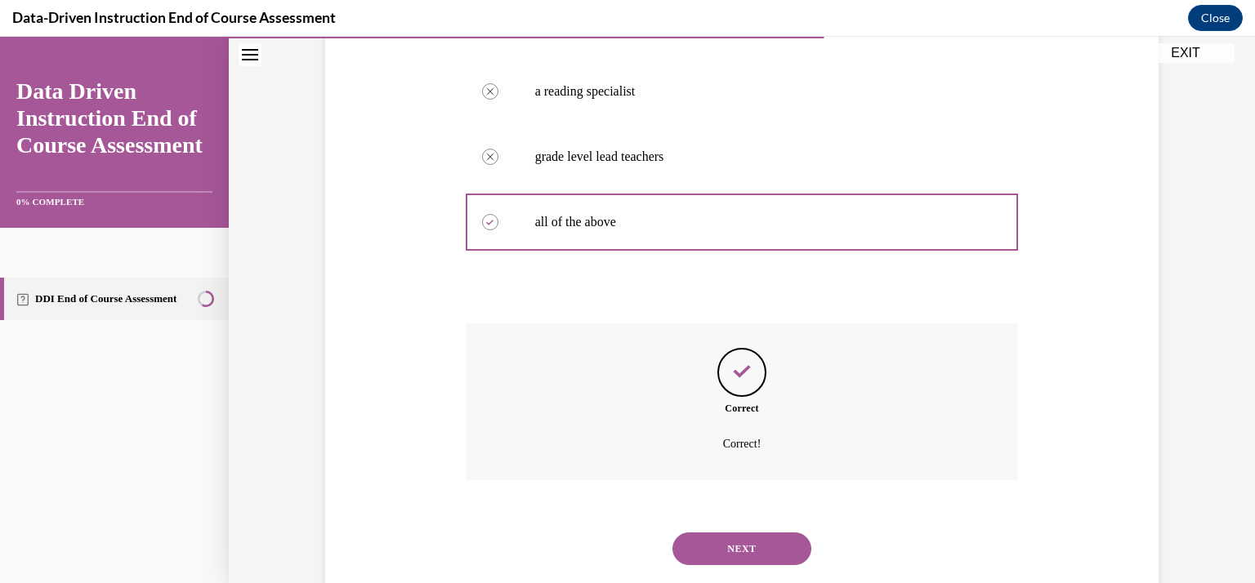
click at [749, 546] on button "NEXT" at bounding box center [742, 549] width 139 height 33
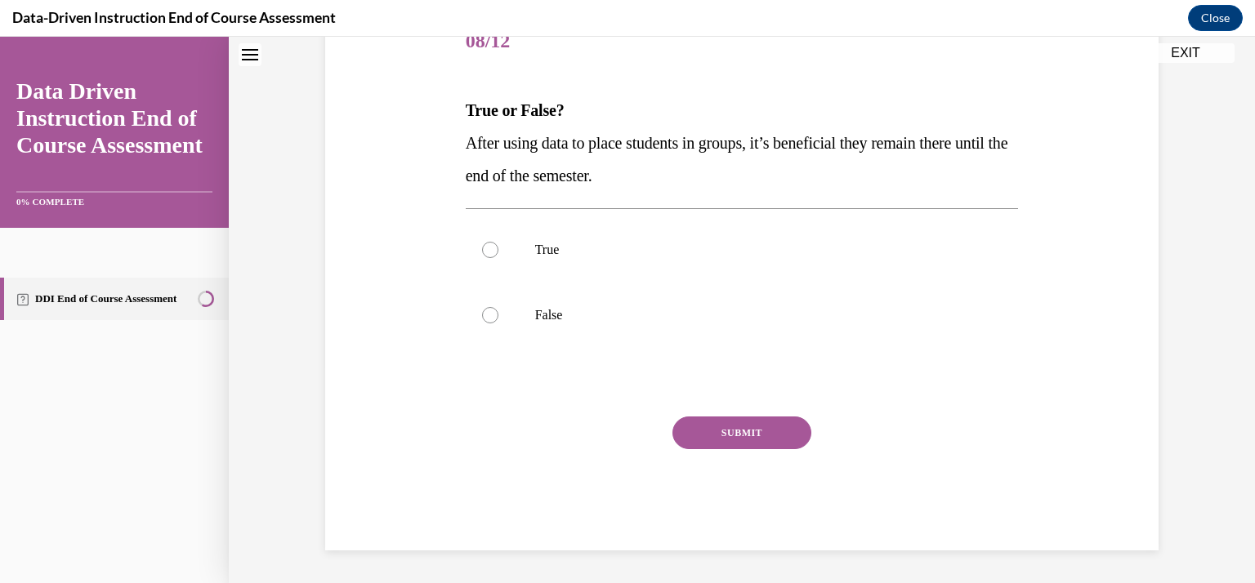
scroll to position [49, 0]
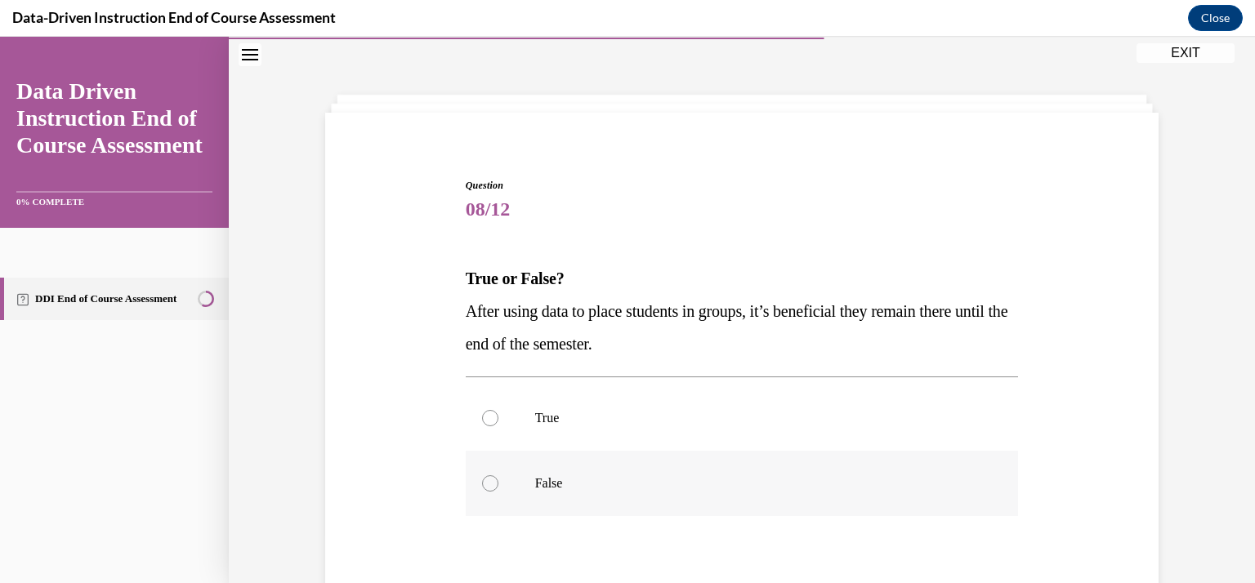
click at [474, 486] on label "False" at bounding box center [742, 483] width 553 height 65
click at [482, 486] on input "False" at bounding box center [490, 484] width 16 height 16
radio input "true"
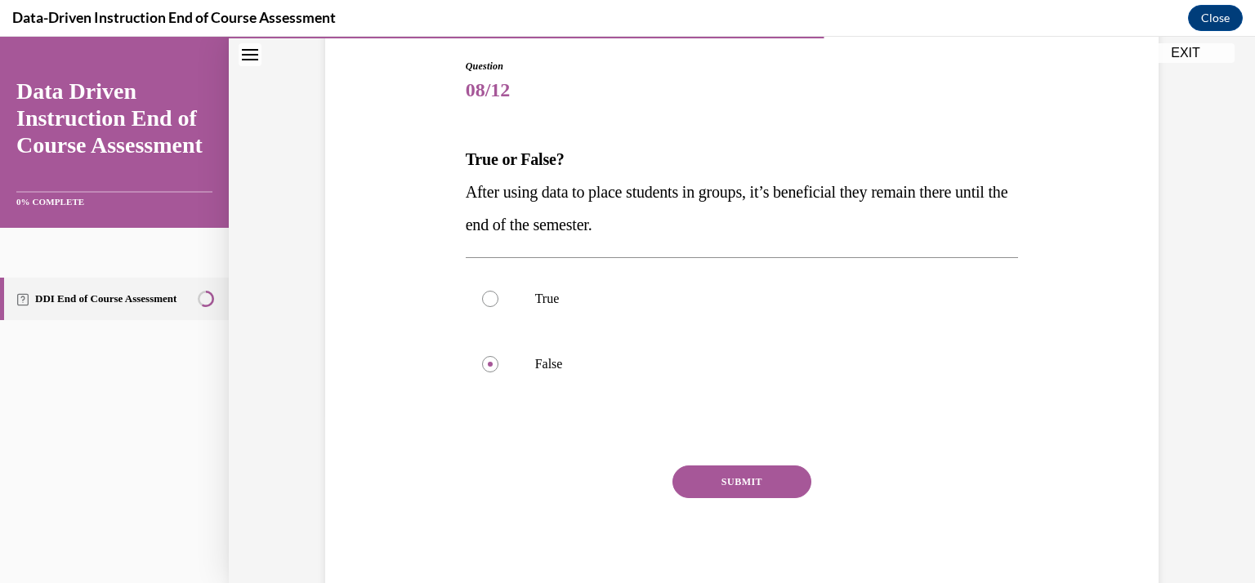
click at [712, 479] on button "SUBMIT" at bounding box center [742, 482] width 139 height 33
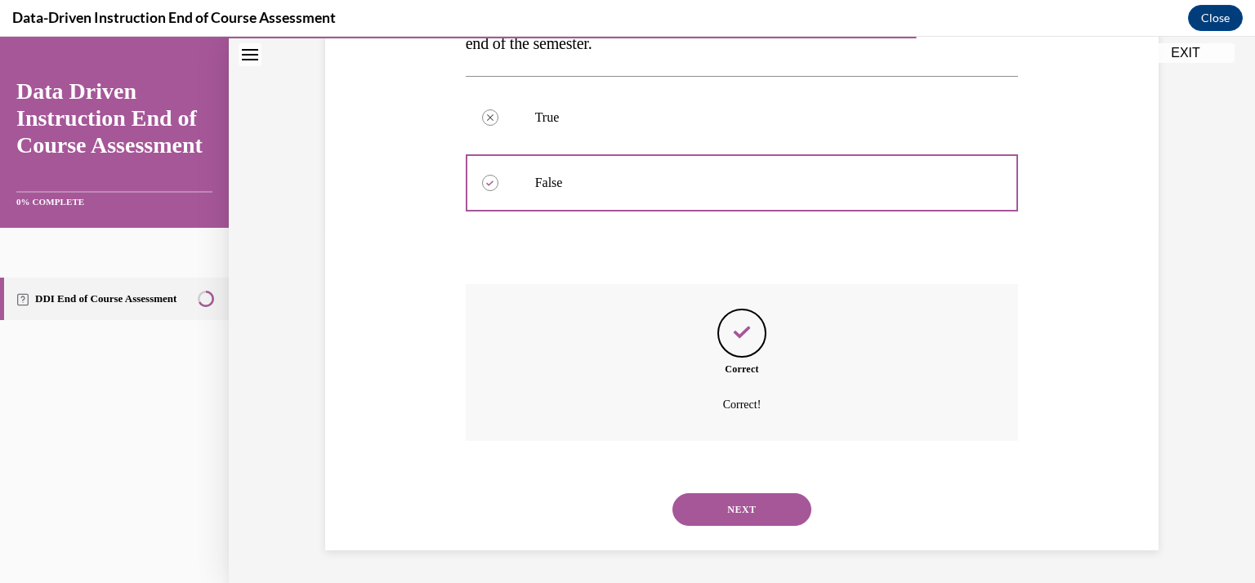
click at [752, 508] on button "NEXT" at bounding box center [742, 510] width 139 height 33
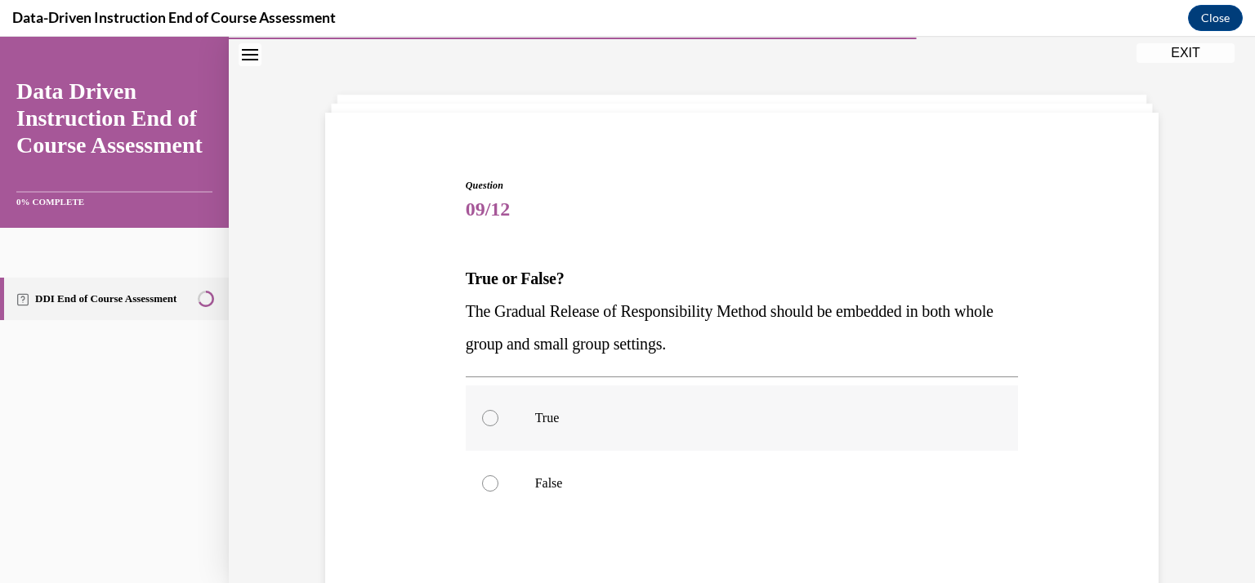
click at [510, 419] on label "True" at bounding box center [742, 418] width 553 height 65
click at [498, 419] on input "True" at bounding box center [490, 418] width 16 height 16
radio input "true"
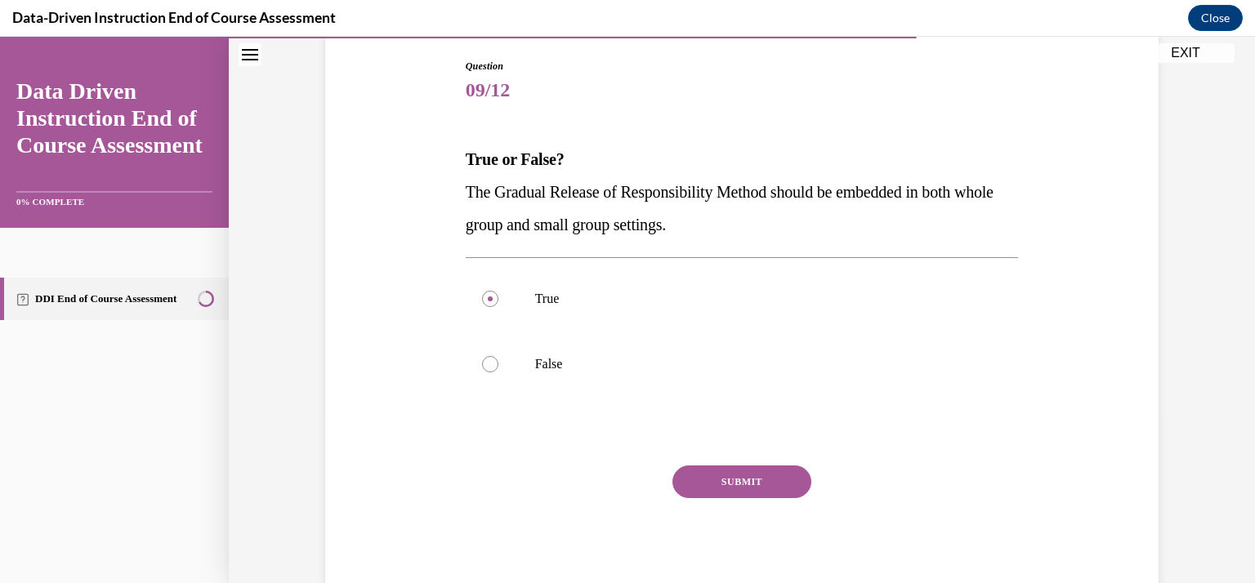
click at [760, 480] on button "SUBMIT" at bounding box center [742, 482] width 139 height 33
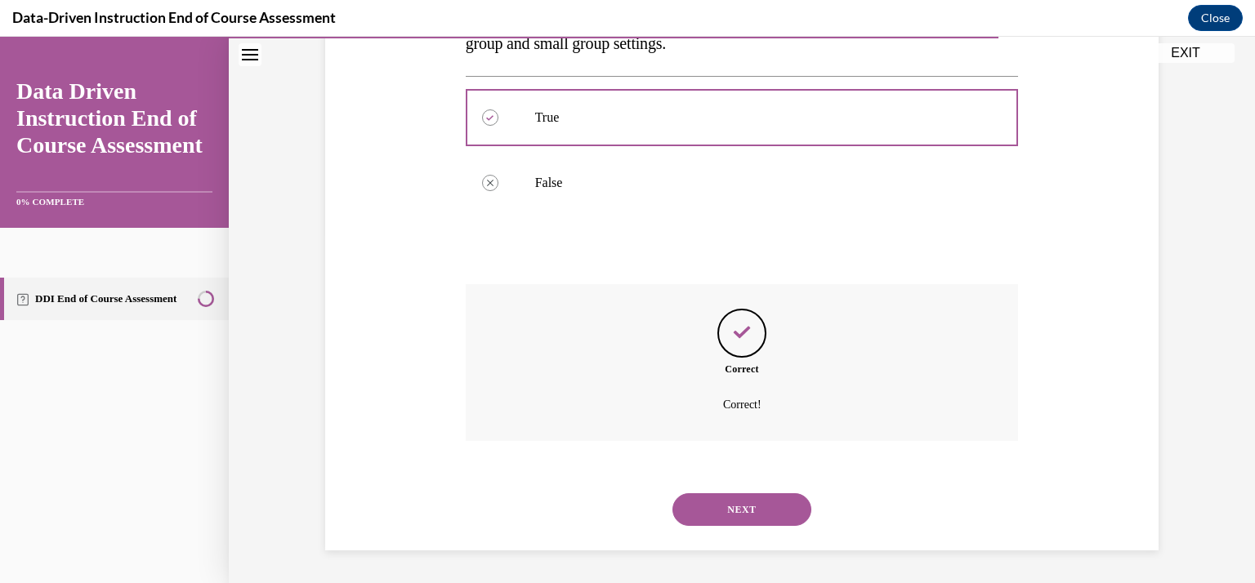
click at [773, 513] on button "NEXT" at bounding box center [742, 510] width 139 height 33
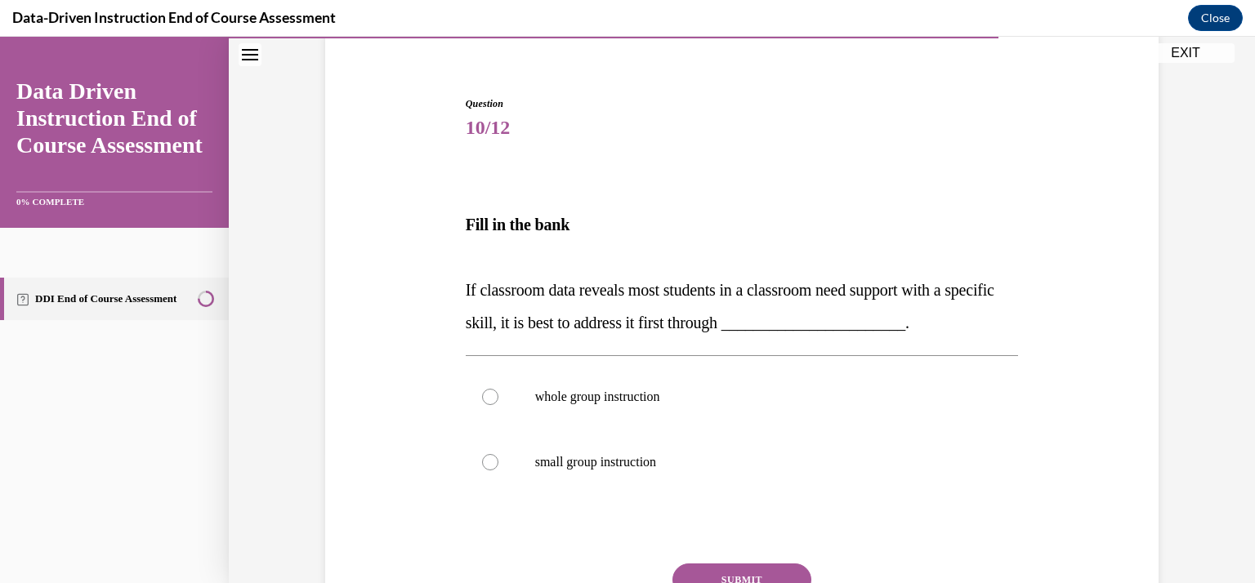
scroll to position [212, 0]
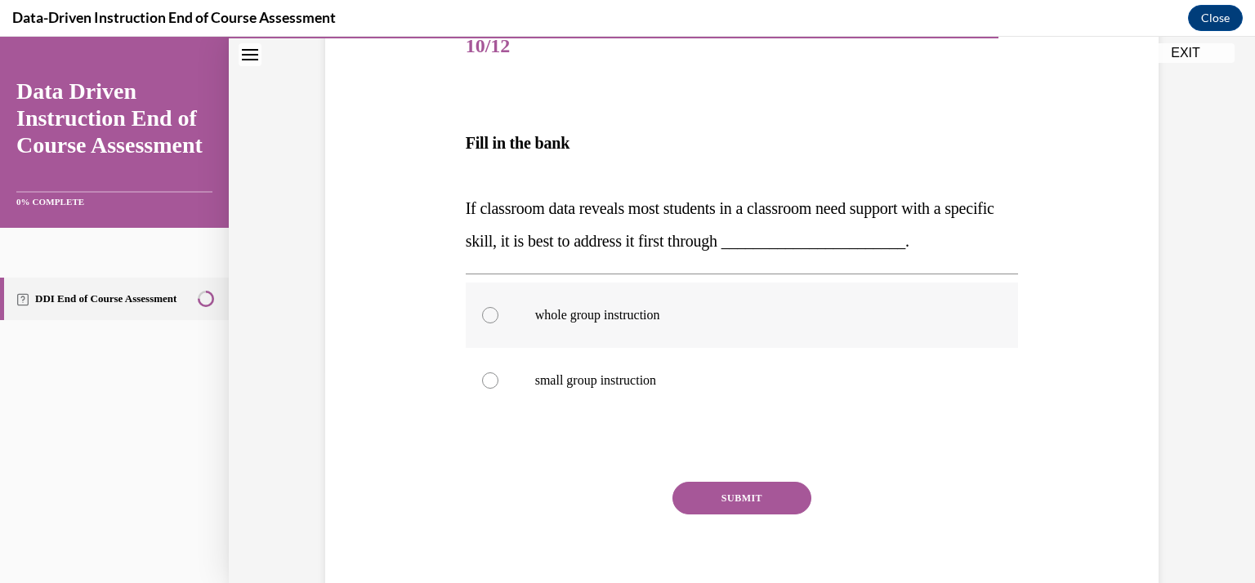
click at [495, 324] on label "whole group instruction" at bounding box center [742, 315] width 553 height 65
click at [495, 324] on input "whole group instruction" at bounding box center [490, 315] width 16 height 16
radio input "true"
click at [735, 496] on button "SUBMIT" at bounding box center [742, 498] width 139 height 33
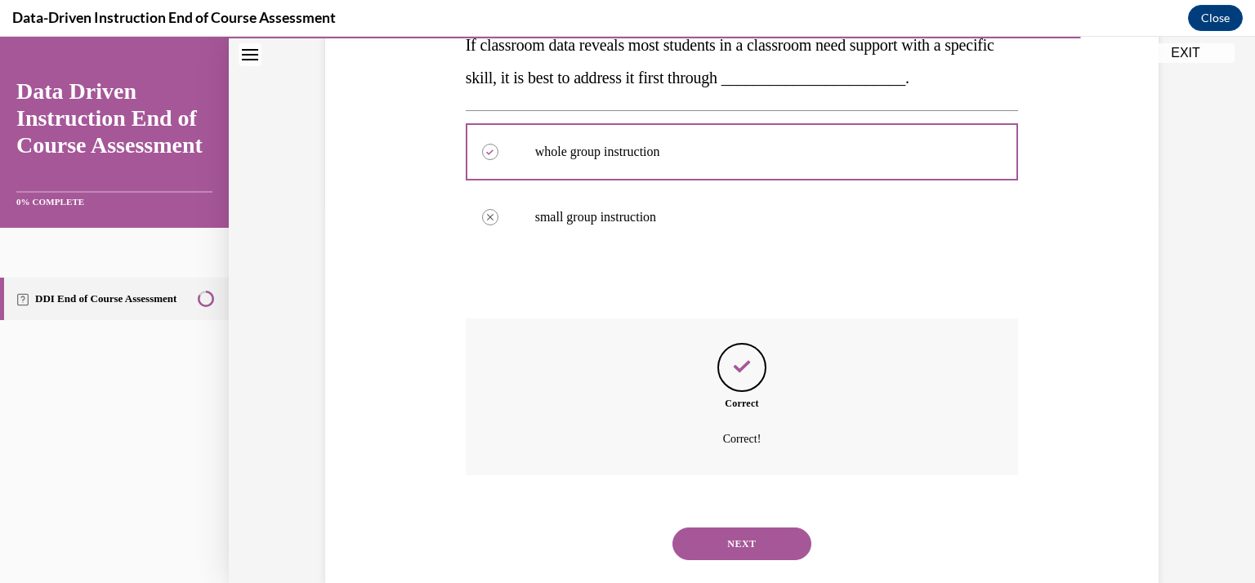
click at [768, 529] on button "NEXT" at bounding box center [742, 544] width 139 height 33
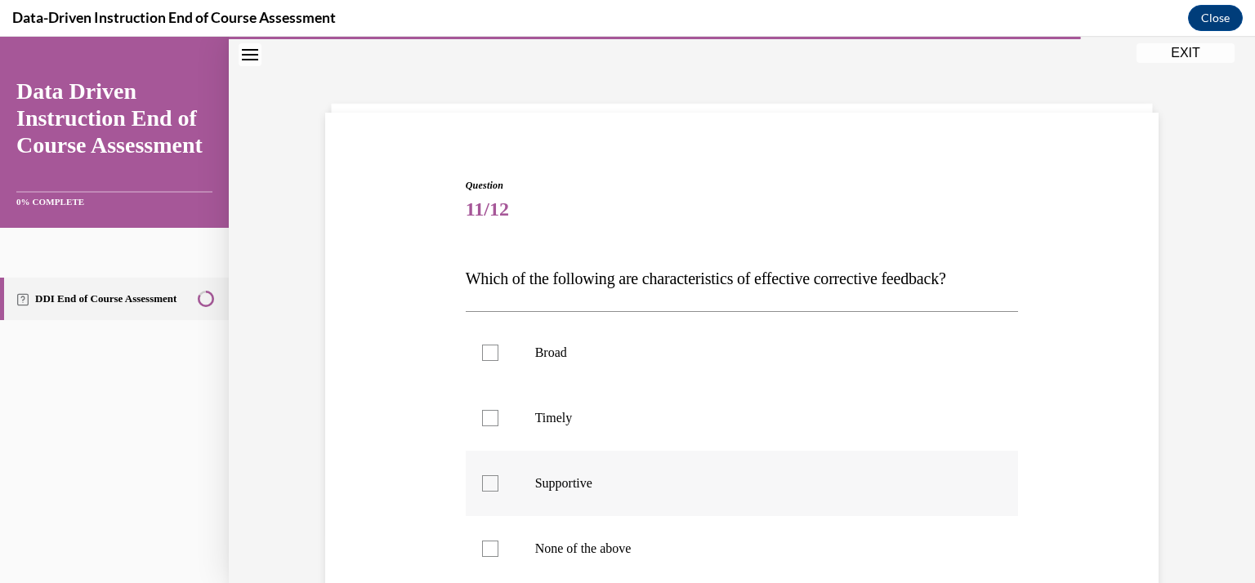
scroll to position [131, 0]
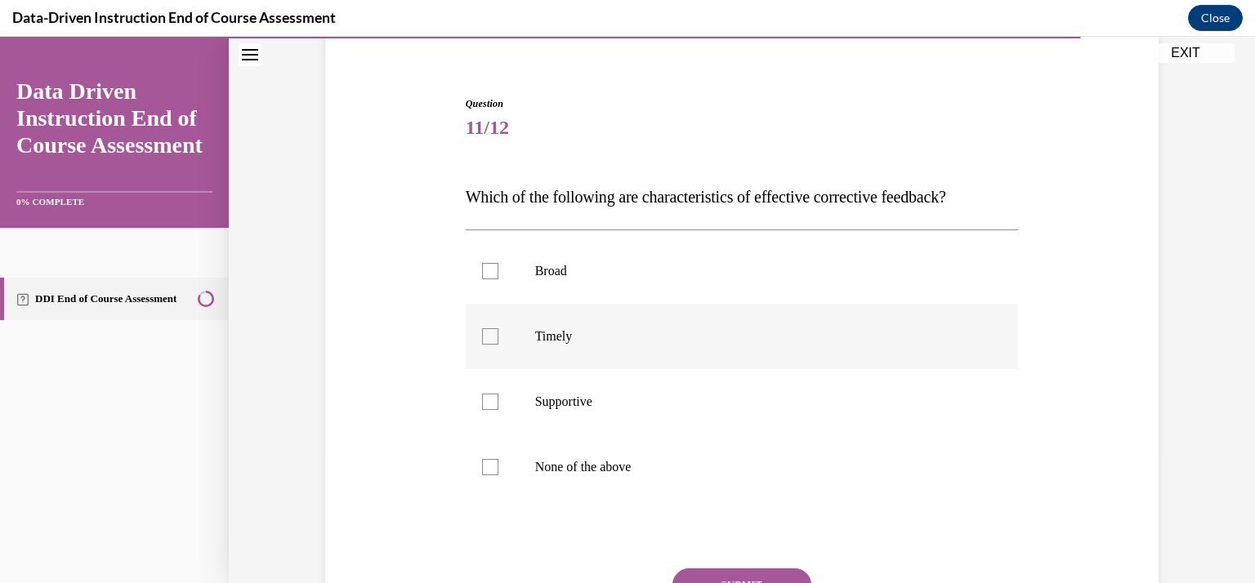
click at [482, 336] on div at bounding box center [490, 337] width 16 height 16
click at [482, 336] on input "Timely" at bounding box center [490, 337] width 16 height 16
checkbox input "true"
click at [485, 402] on div at bounding box center [490, 402] width 16 height 16
click at [485, 402] on input "Supportive" at bounding box center [490, 402] width 16 height 16
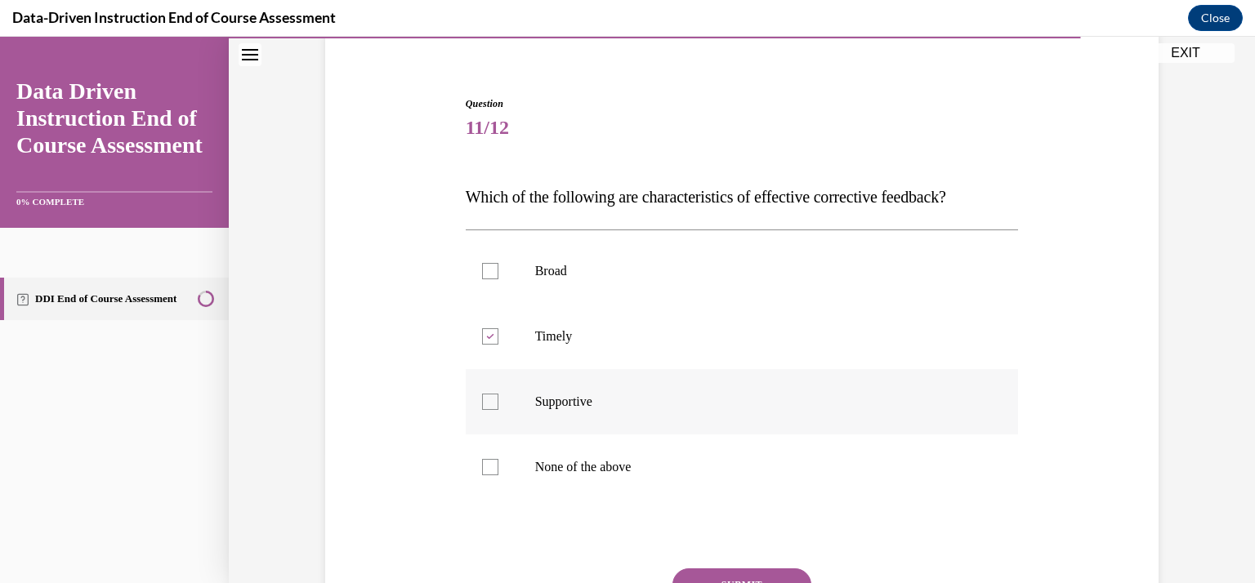
checkbox input "true"
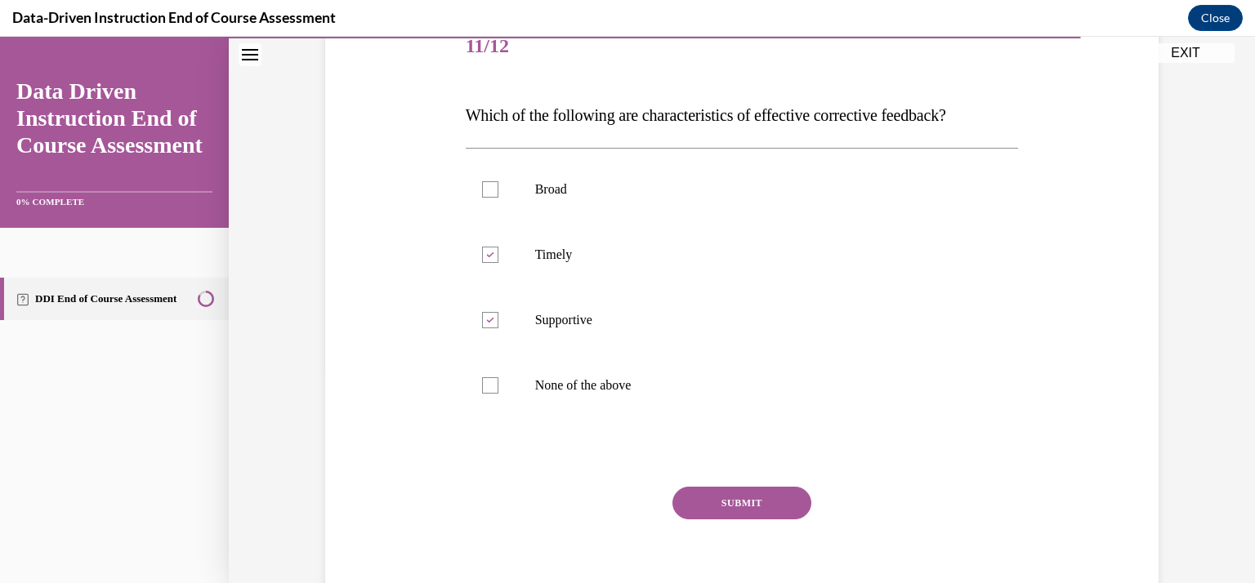
click at [740, 503] on button "SUBMIT" at bounding box center [742, 503] width 139 height 33
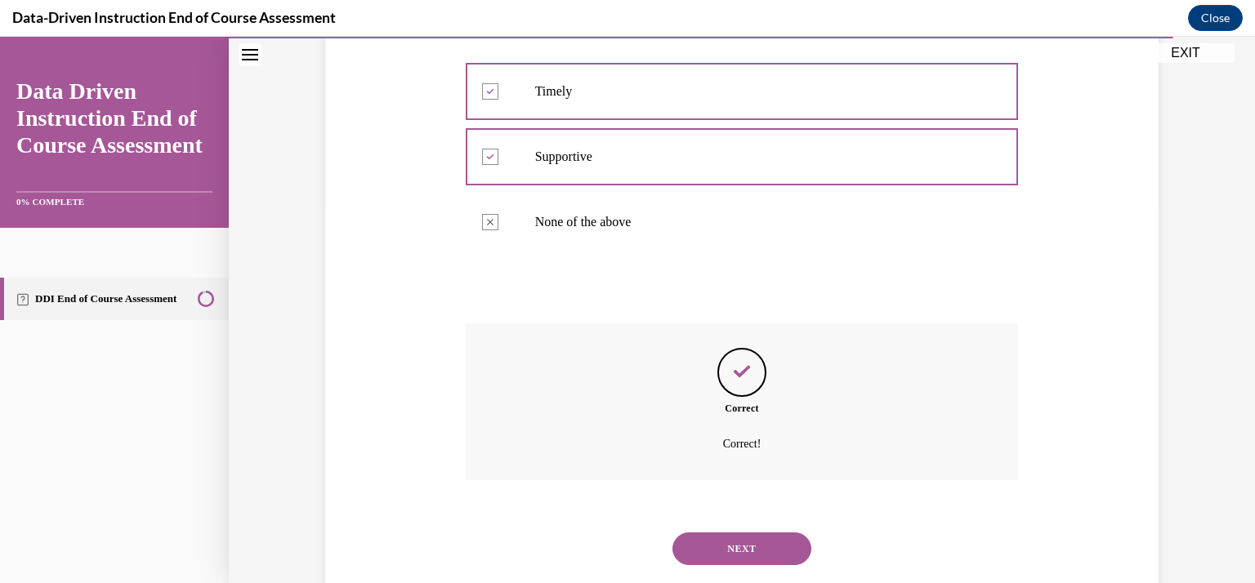
scroll to position [415, 0]
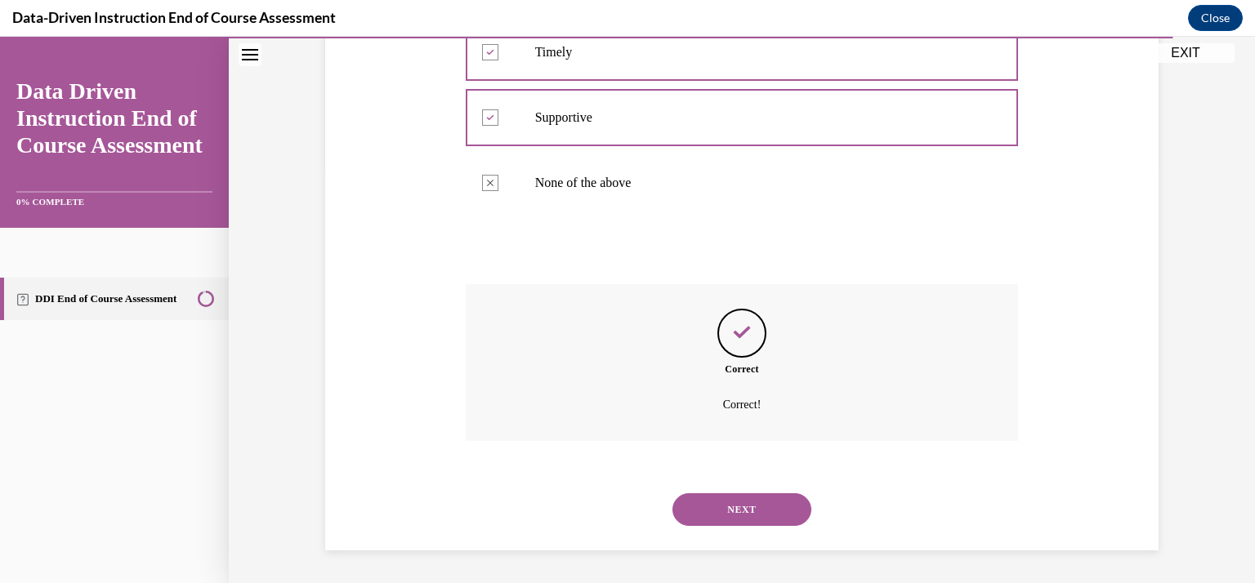
click at [739, 511] on button "NEXT" at bounding box center [742, 510] width 139 height 33
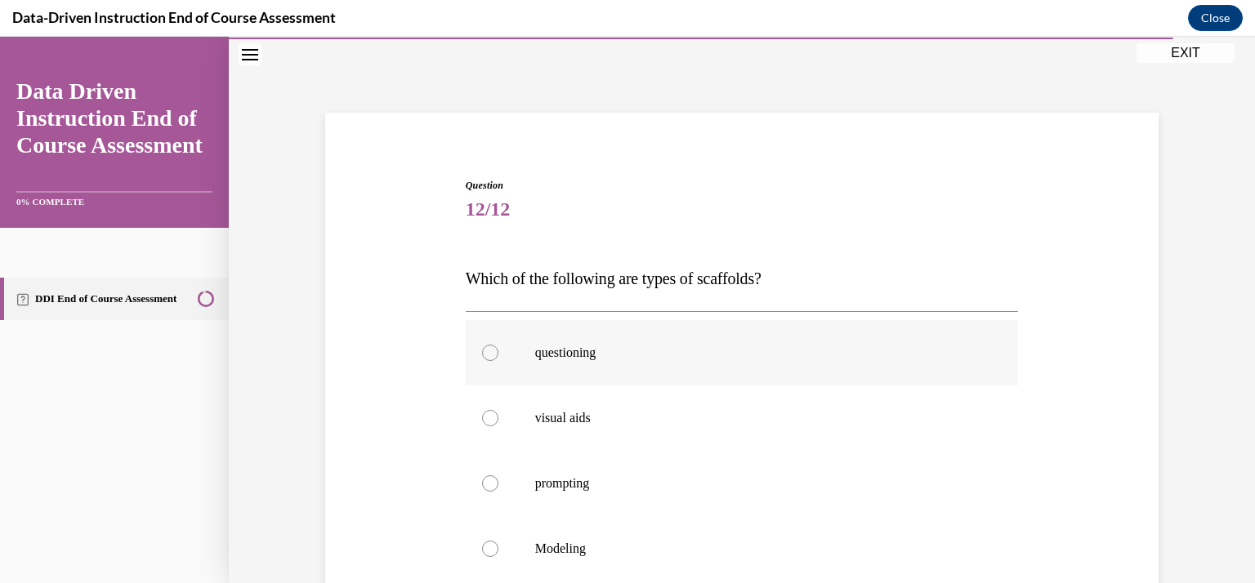
scroll to position [212, 0]
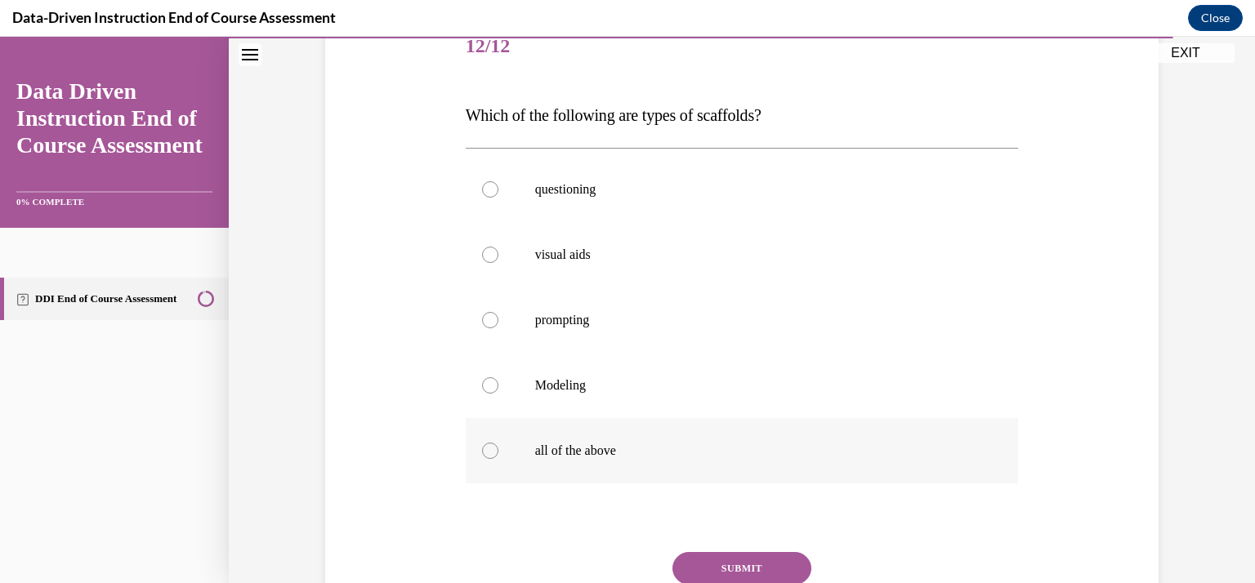
click at [490, 440] on label "all of the above" at bounding box center [742, 450] width 553 height 65
click at [490, 443] on input "all of the above" at bounding box center [490, 451] width 16 height 16
radio input "true"
click at [793, 570] on button "SUBMIT" at bounding box center [742, 568] width 139 height 33
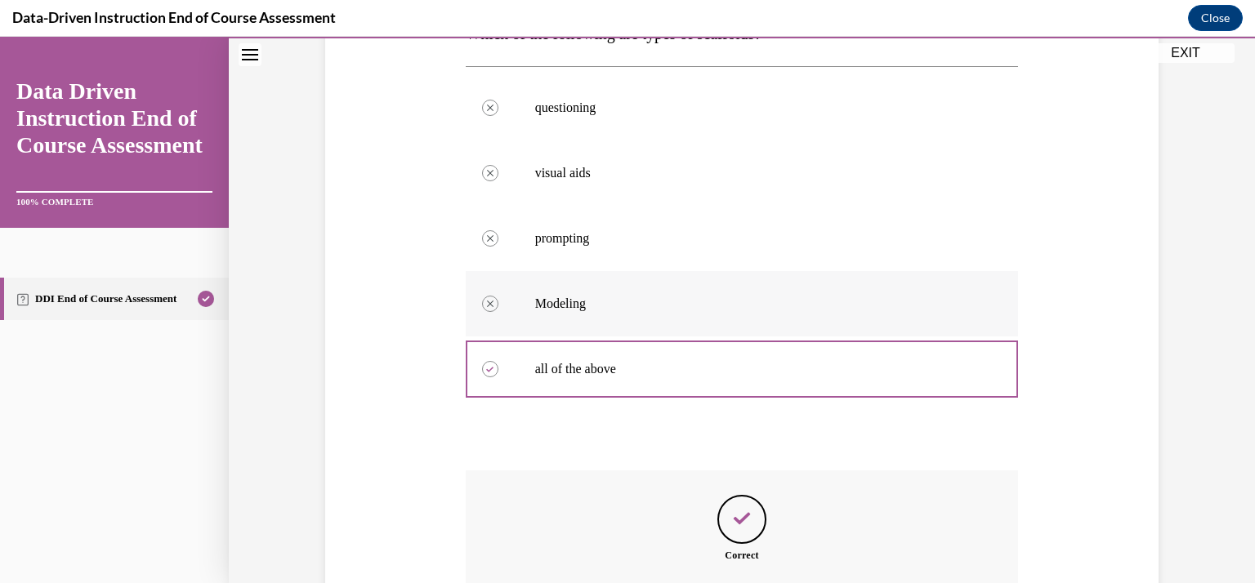
scroll to position [480, 0]
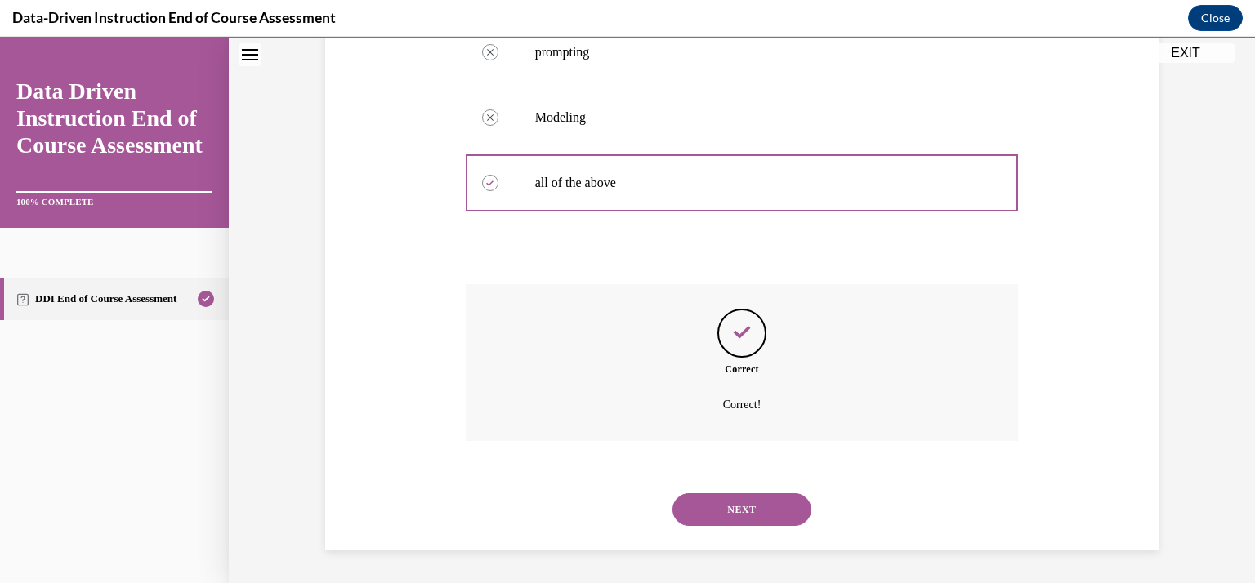
click at [775, 503] on button "NEXT" at bounding box center [742, 510] width 139 height 33
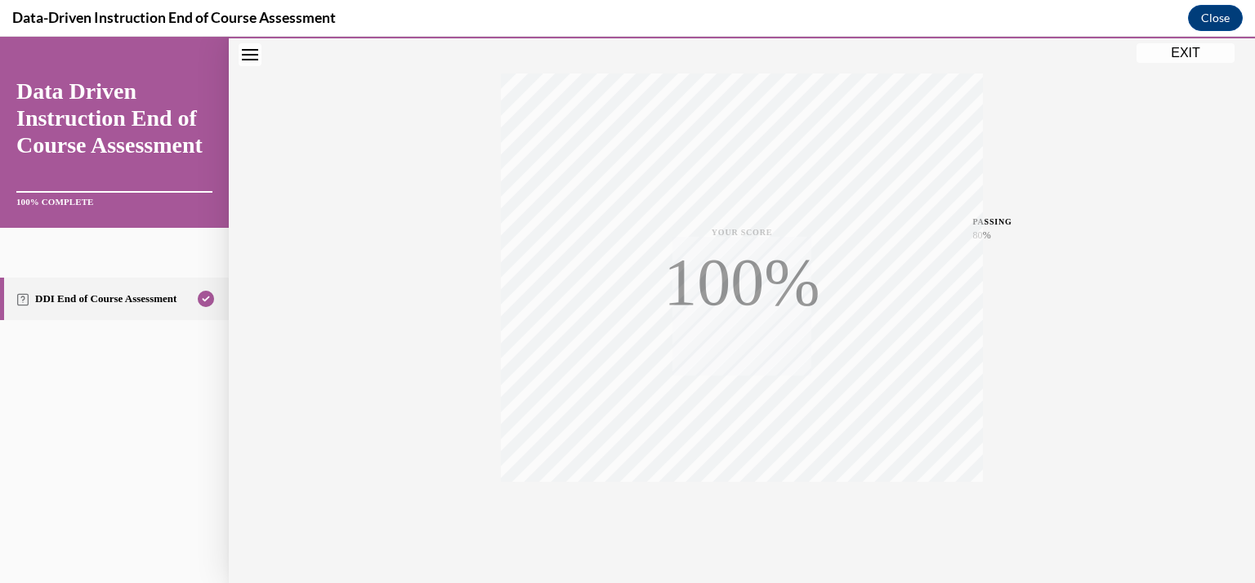
scroll to position [291, 0]
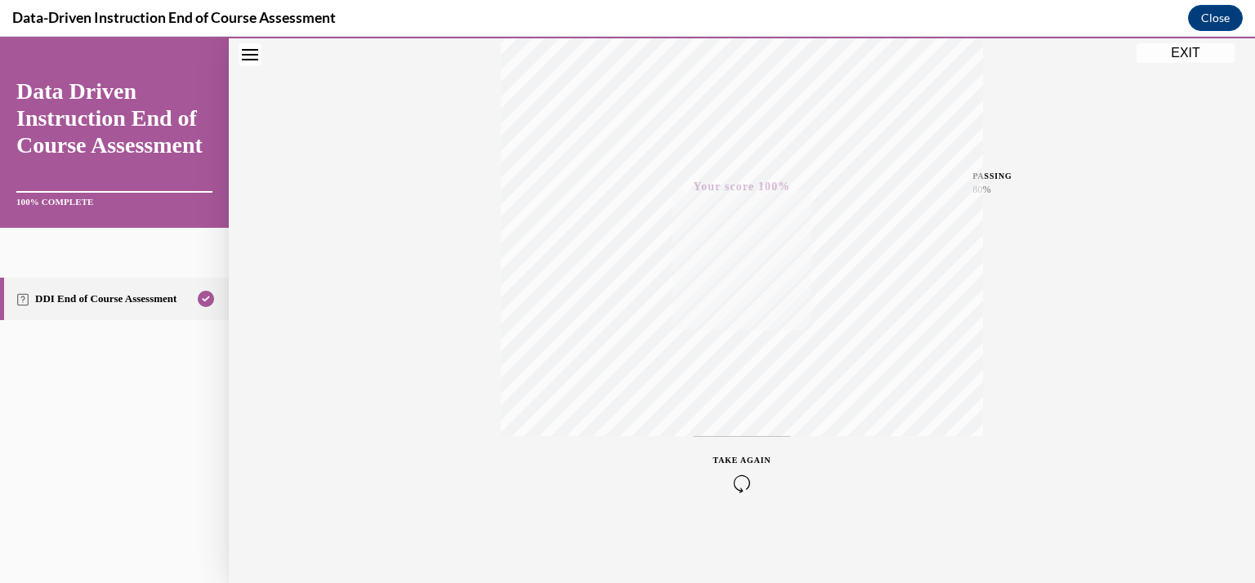
click at [1183, 49] on button "EXIT" at bounding box center [1186, 53] width 98 height 20
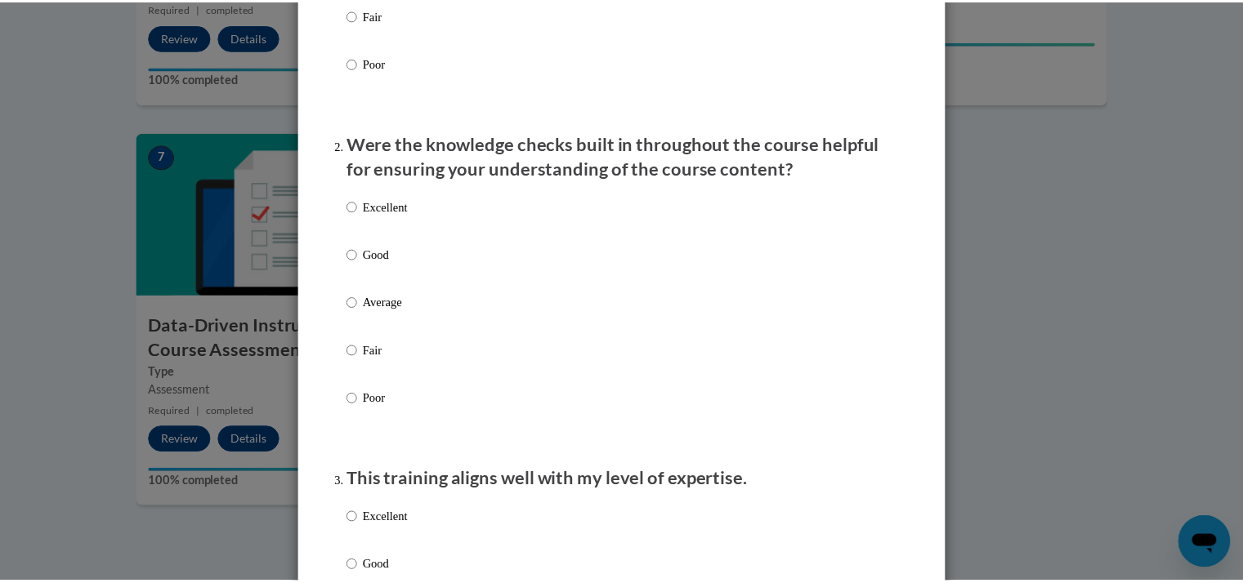
scroll to position [0, 0]
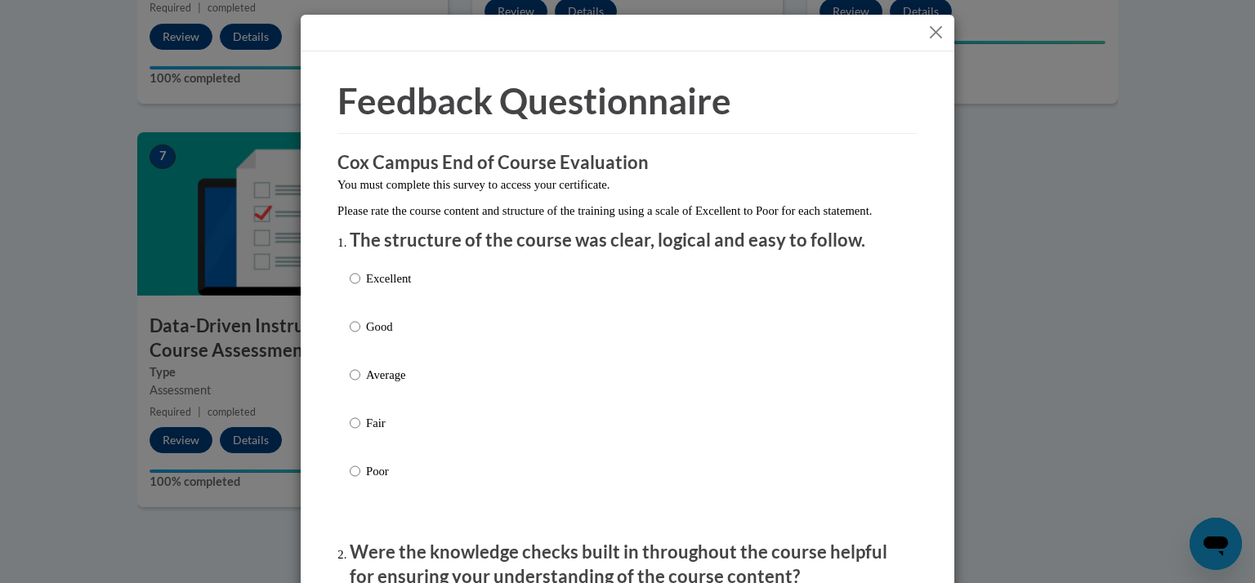
click at [927, 31] on button "Close" at bounding box center [936, 32] width 20 height 20
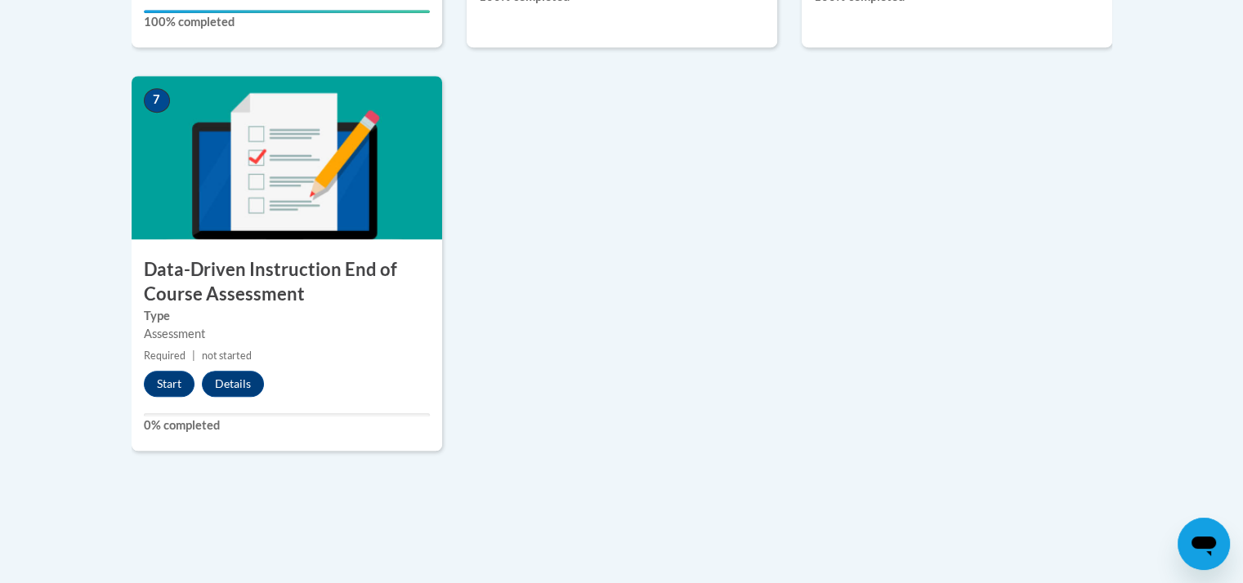
scroll to position [1119, 0]
